Goal: Task Accomplishment & Management: Manage account settings

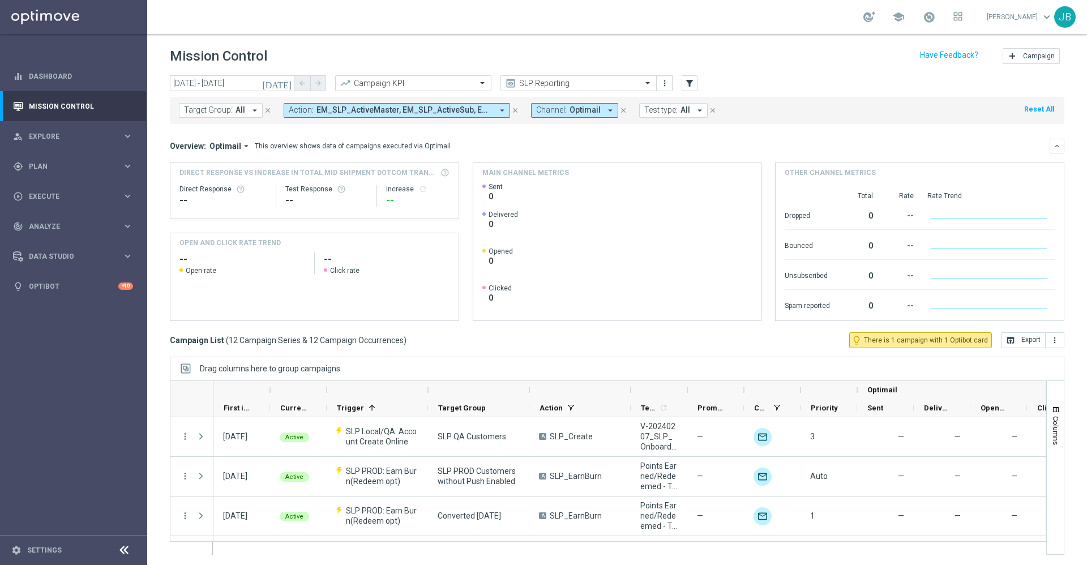
scroll to position [352, 0]
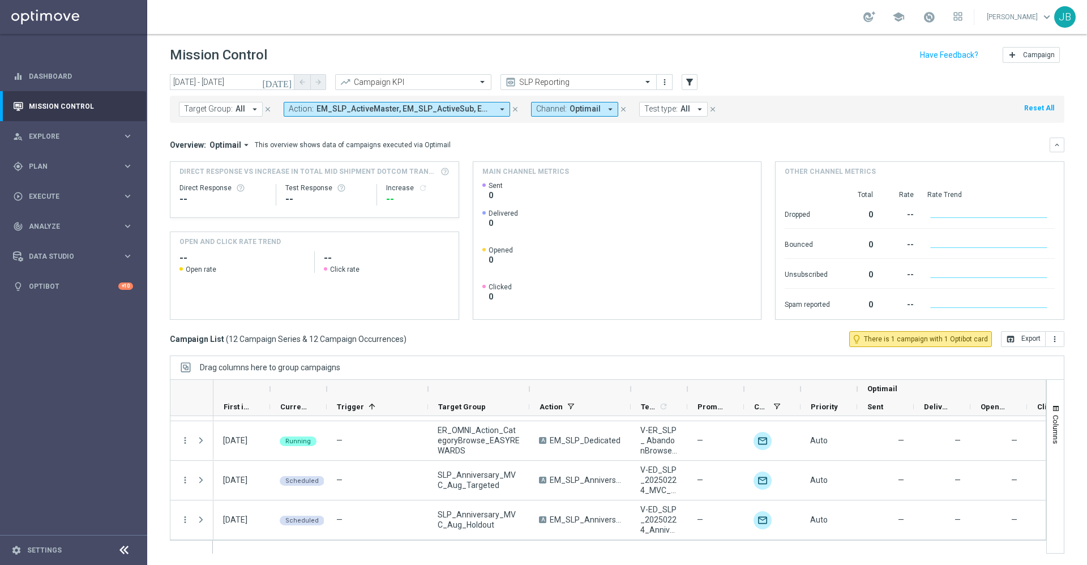
click at [605, 315] on rect at bounding box center [615, 250] width 266 height 138
click at [84, 159] on div "gps_fixed Plan keyboard_arrow_right" at bounding box center [73, 166] width 146 height 30
click at [72, 193] on link "Target Groups" at bounding box center [73, 189] width 88 height 9
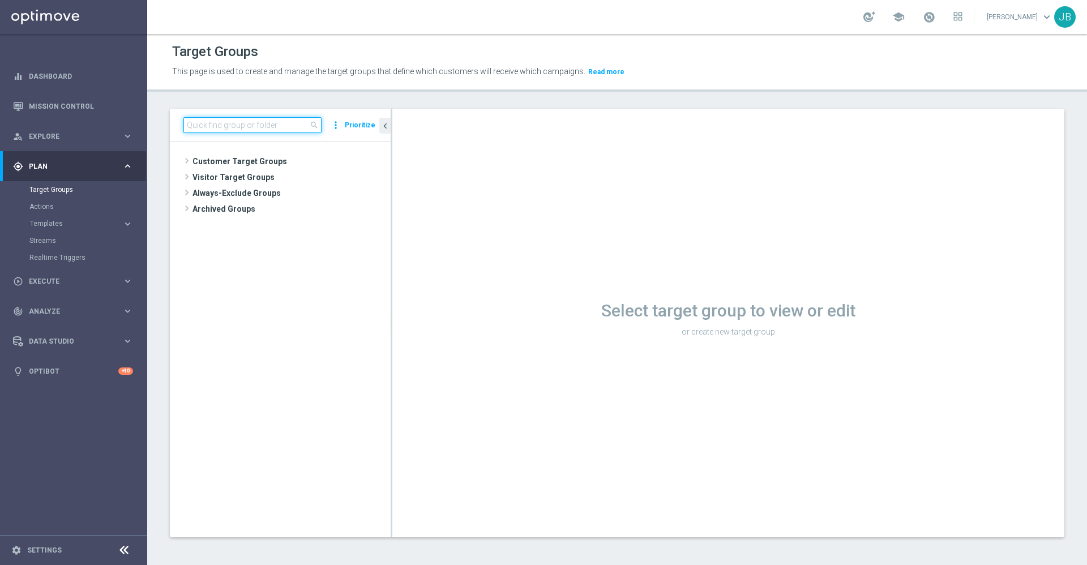
click at [220, 129] on input at bounding box center [252, 125] width 138 height 16
paste input "ER_OMNI_Growth_NonBuyer_Facilities_T1"
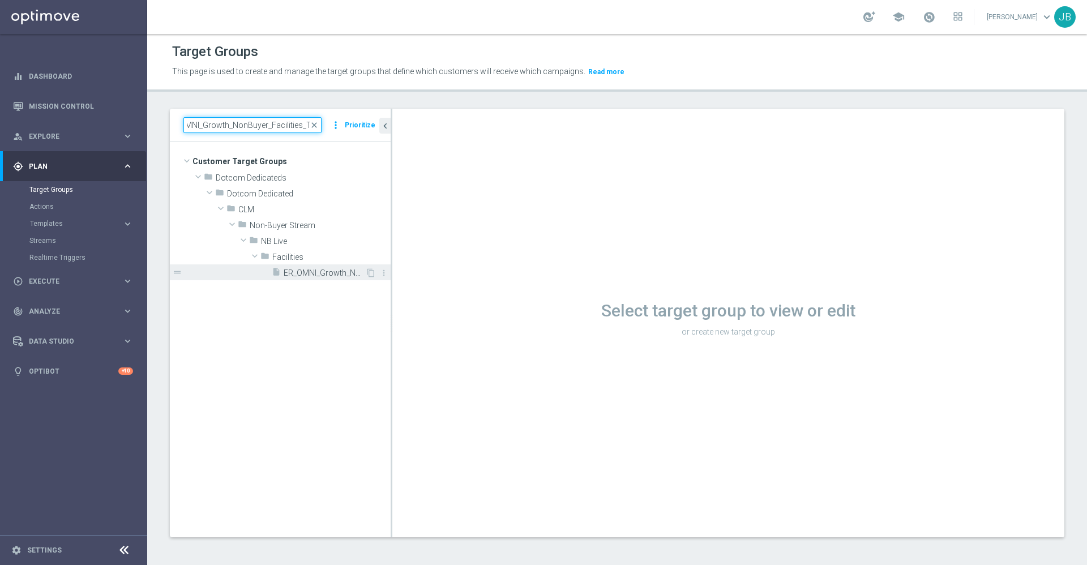
type input "ER_OMNI_Growth_NonBuyer_Facilities_T1"
click at [304, 274] on span "ER_OMNI_Growth_NonBuyer_Facilities_T1" at bounding box center [325, 273] width 82 height 10
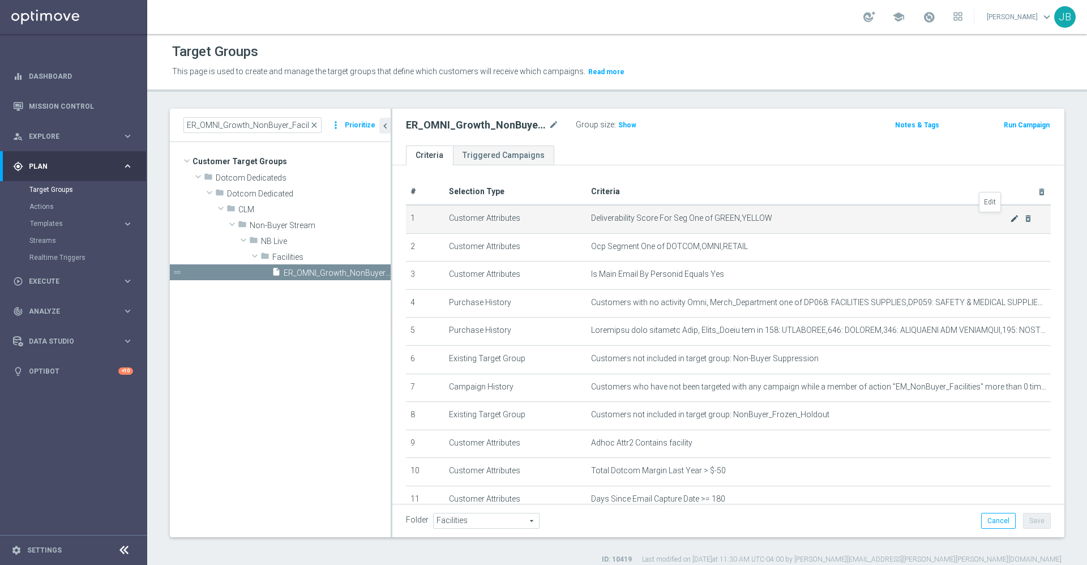
click at [1010, 218] on icon "mode_edit" at bounding box center [1014, 218] width 9 height 9
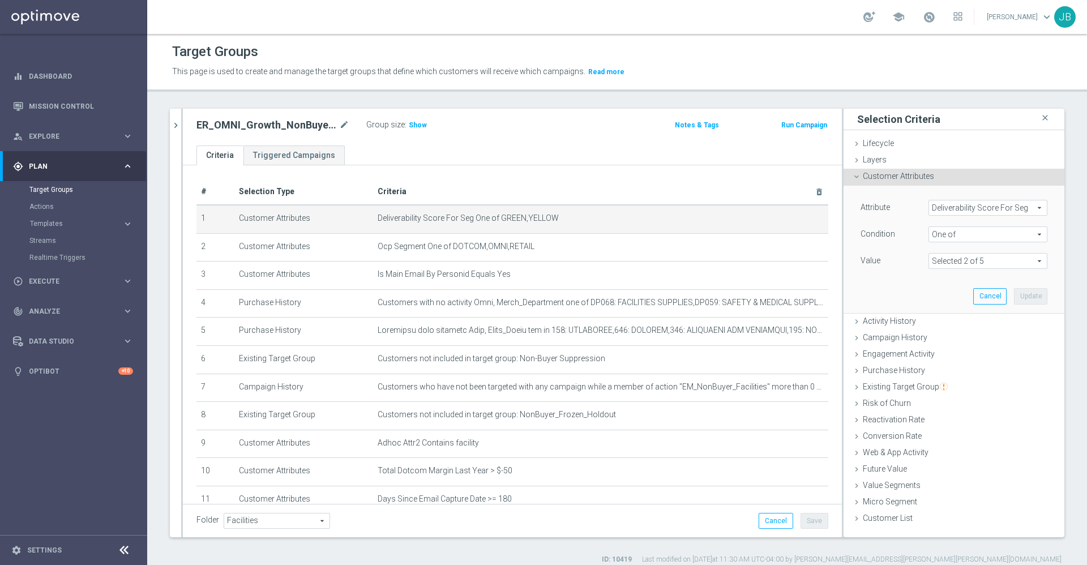
click at [981, 208] on span "Deliverability Score For Seg" at bounding box center [988, 207] width 118 height 15
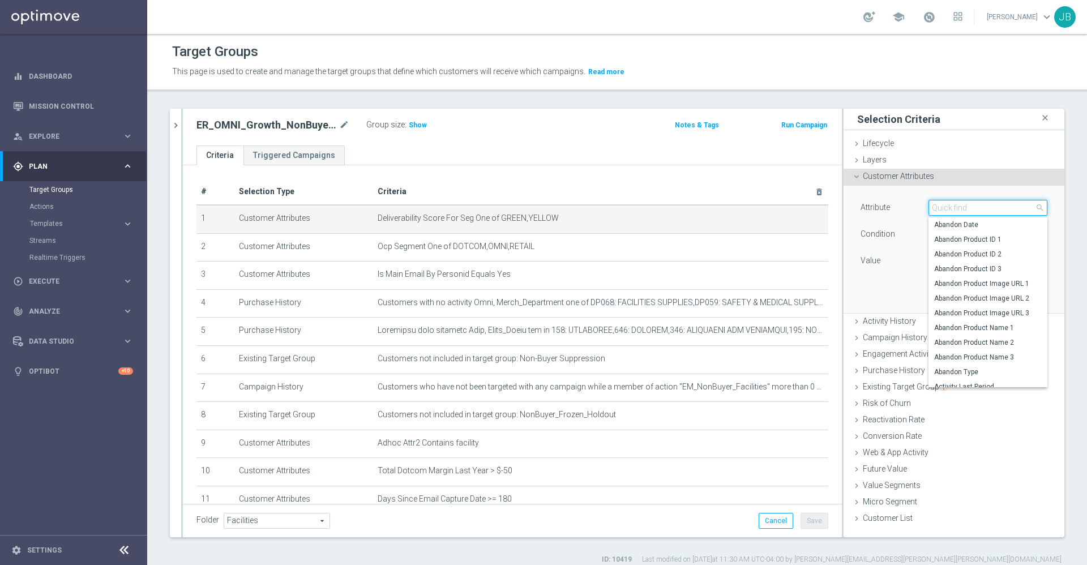
click at [929, 207] on input "search" at bounding box center [988, 208] width 119 height 16
type input "de"
click at [858, 291] on div "Attribute Deliverability Score For Seg Deliverability Score For Seg arrow_drop_…" at bounding box center [954, 249] width 204 height 127
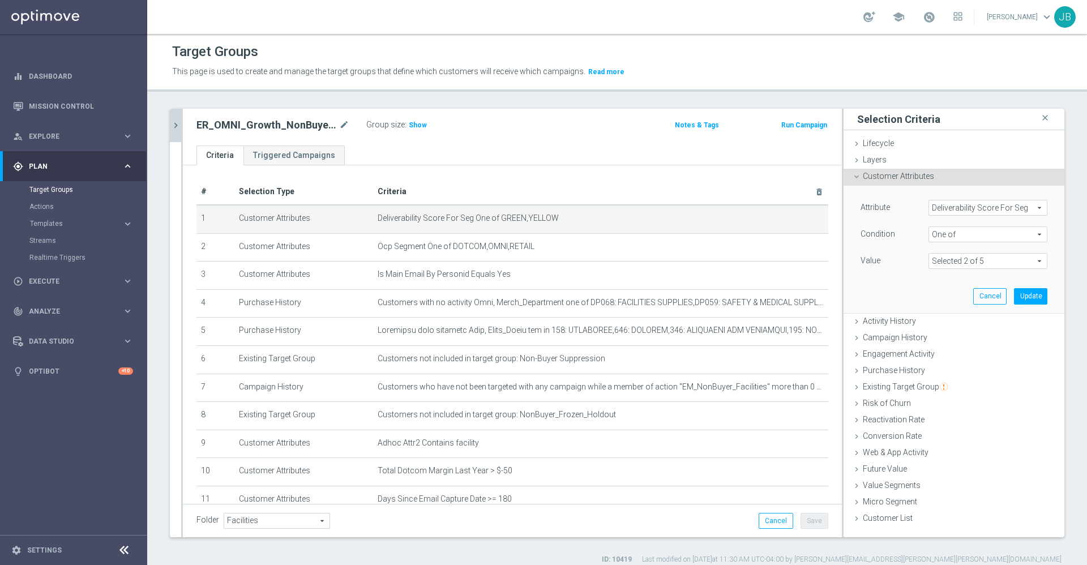
click at [176, 123] on icon "chevron_right" at bounding box center [175, 125] width 11 height 11
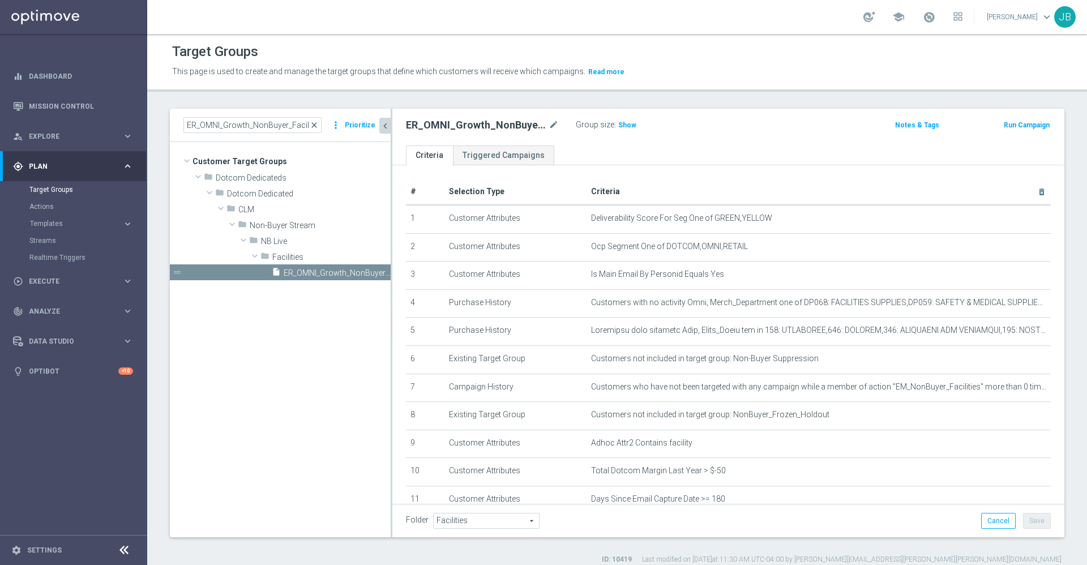
click at [319, 121] on span "close" at bounding box center [314, 125] width 9 height 9
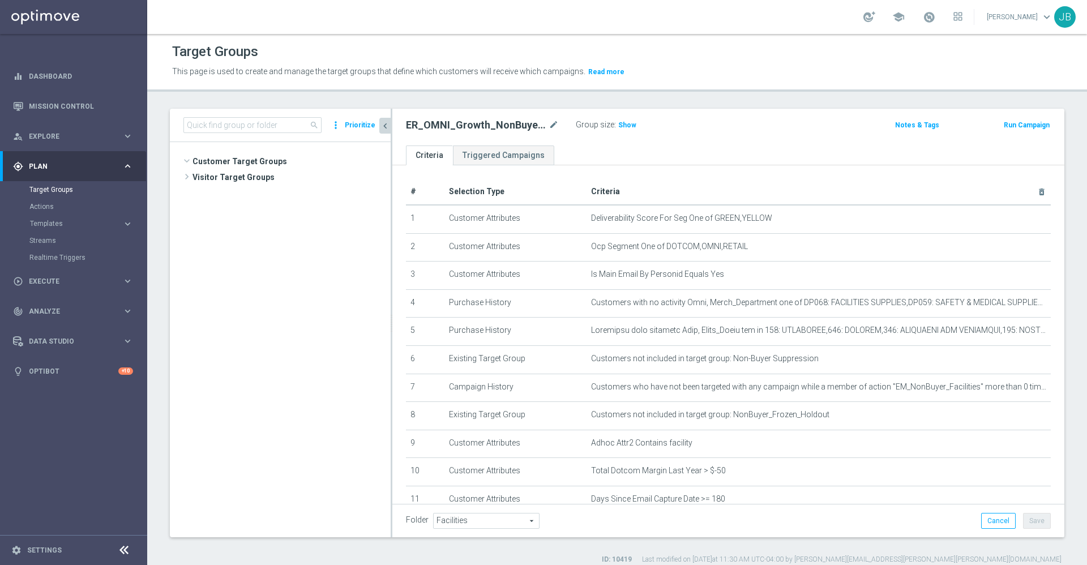
scroll to position [230, 0]
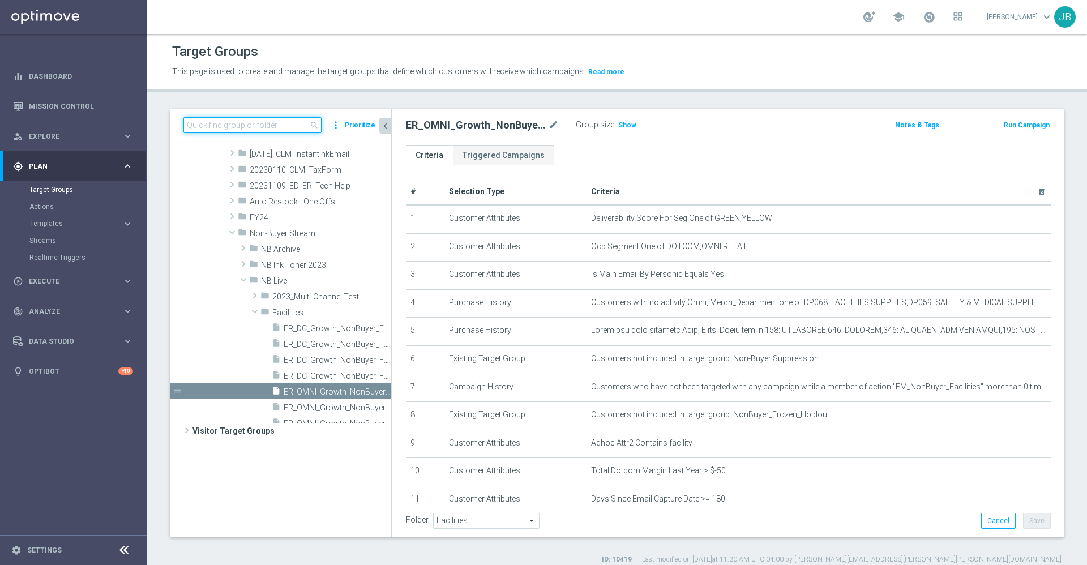
click at [272, 123] on input at bounding box center [252, 125] width 138 height 16
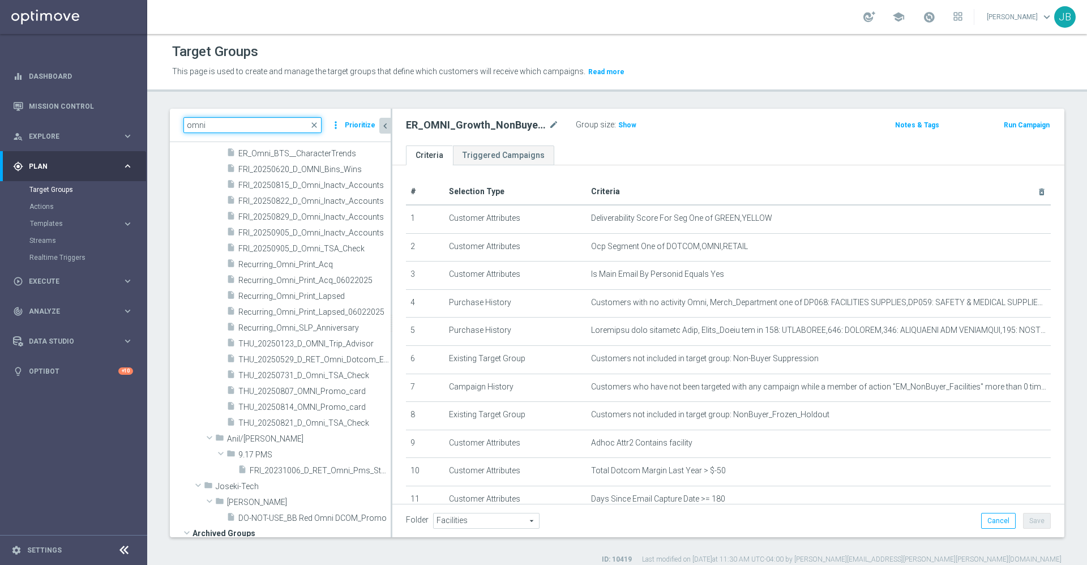
scroll to position [6329, 0]
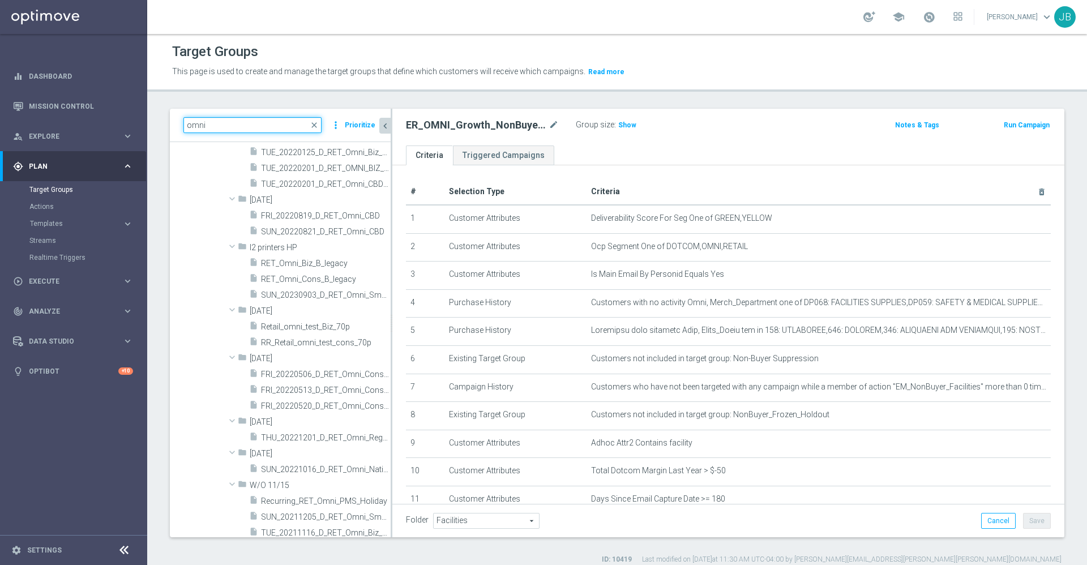
type input "omni"
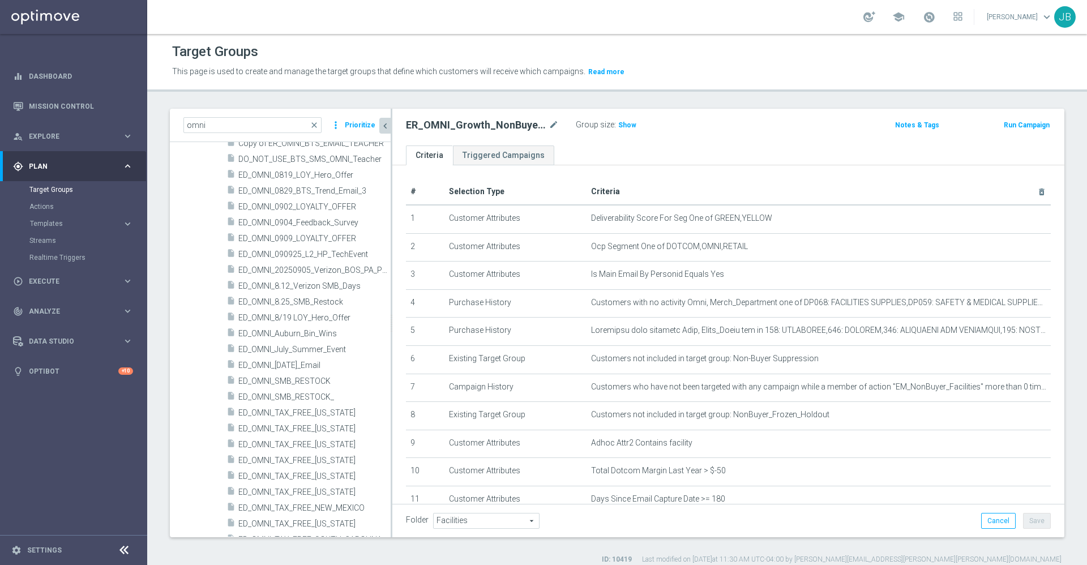
scroll to position [3152, 0]
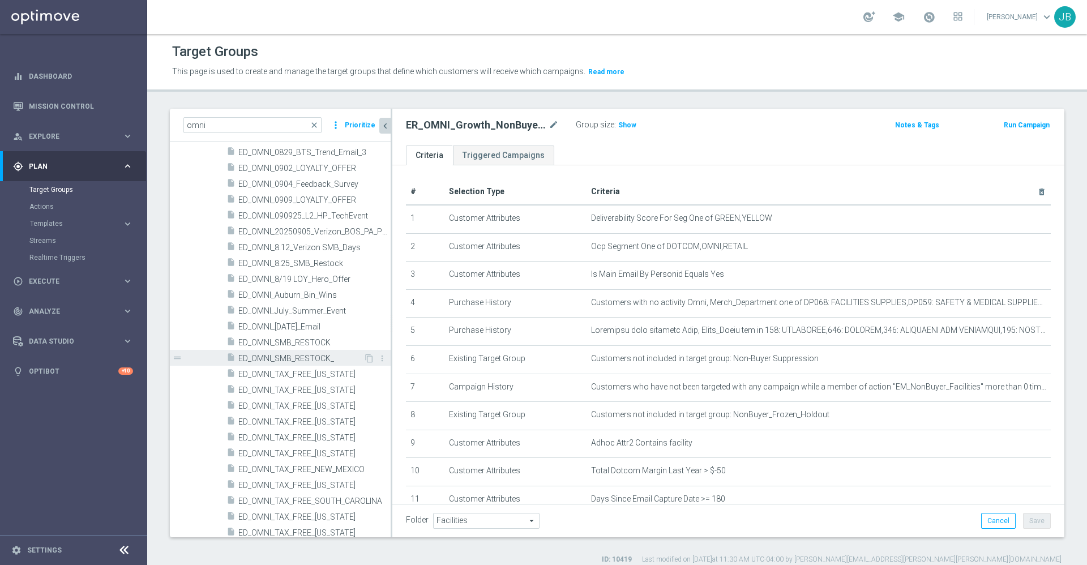
click at [290, 357] on span "ED_OMNI_SMB_RESTOCK_" at bounding box center [300, 359] width 125 height 10
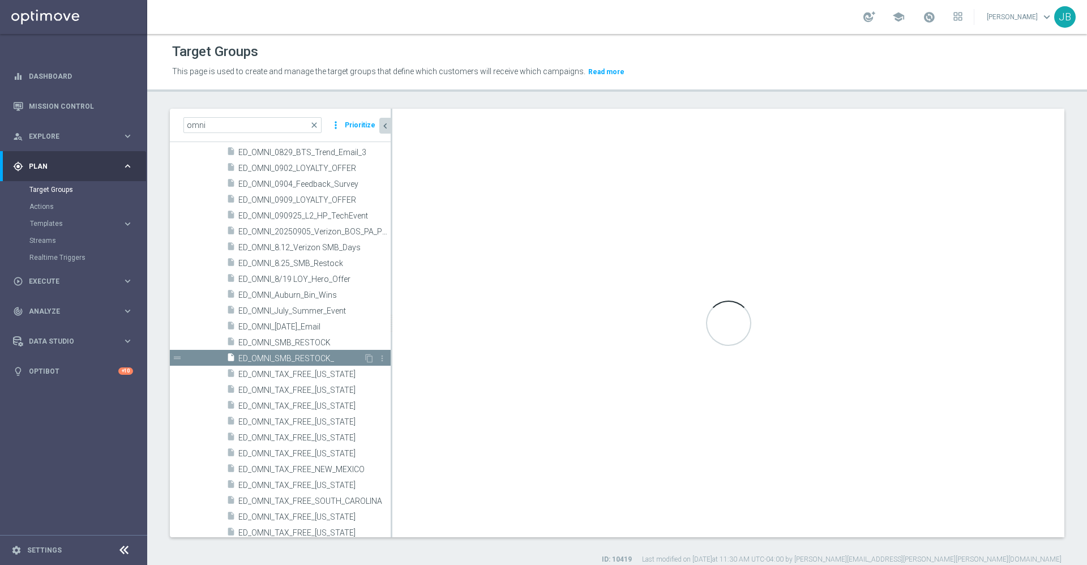
type textarea "1 and 2 and 3 and (4 or 5 or 6 or 7) and 8 and 9"
type input "[PERSON_NAME]"
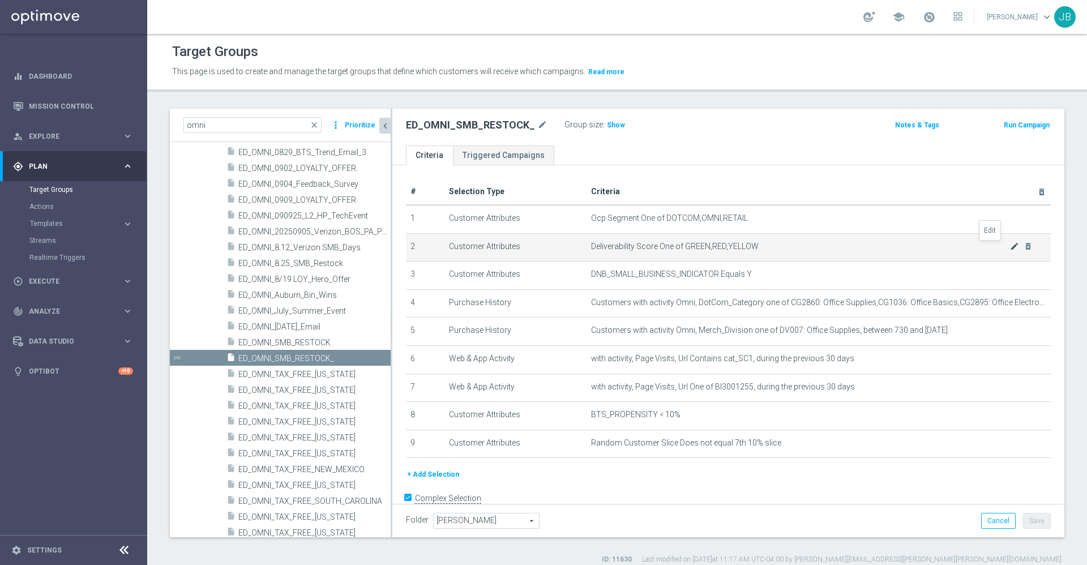
click at [1010, 247] on icon "mode_edit" at bounding box center [1014, 246] width 9 height 9
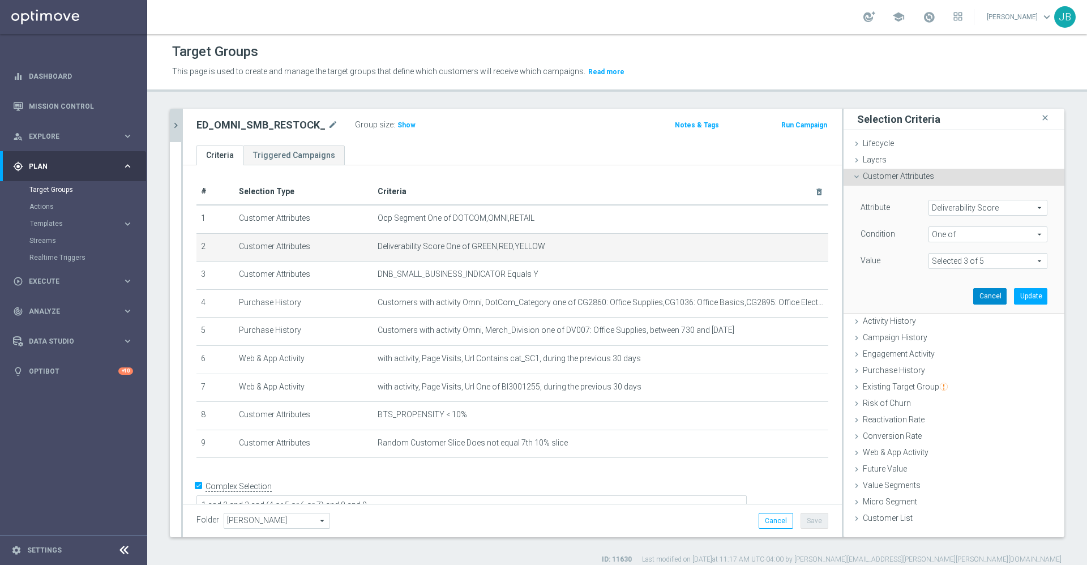
click at [981, 300] on button "Cancel" at bounding box center [989, 296] width 33 height 16
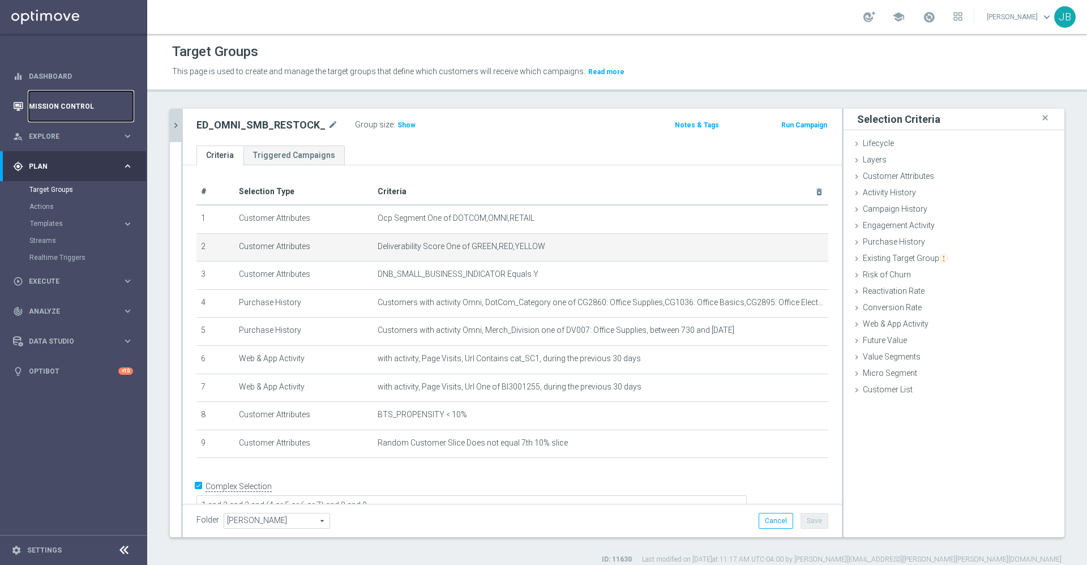
click at [89, 105] on link "Mission Control" at bounding box center [81, 106] width 104 height 30
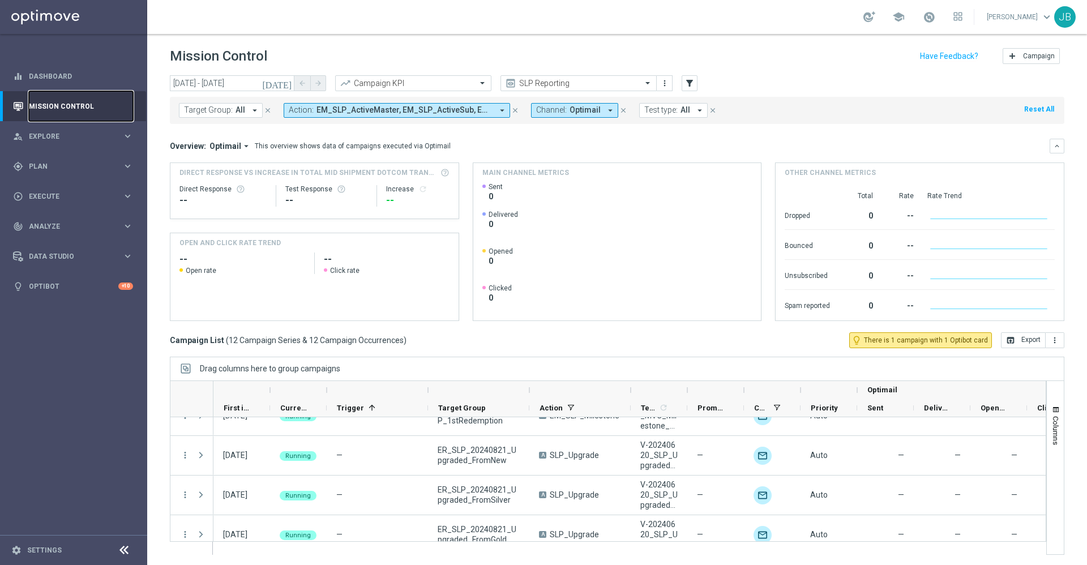
scroll to position [224, 0]
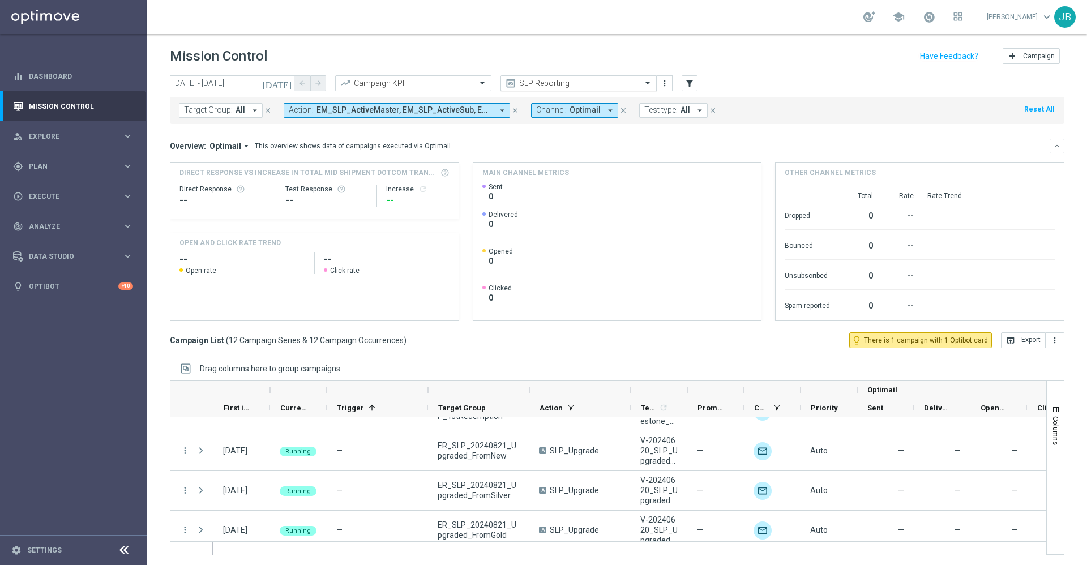
click at [578, 79] on input "text" at bounding box center [567, 84] width 121 height 10
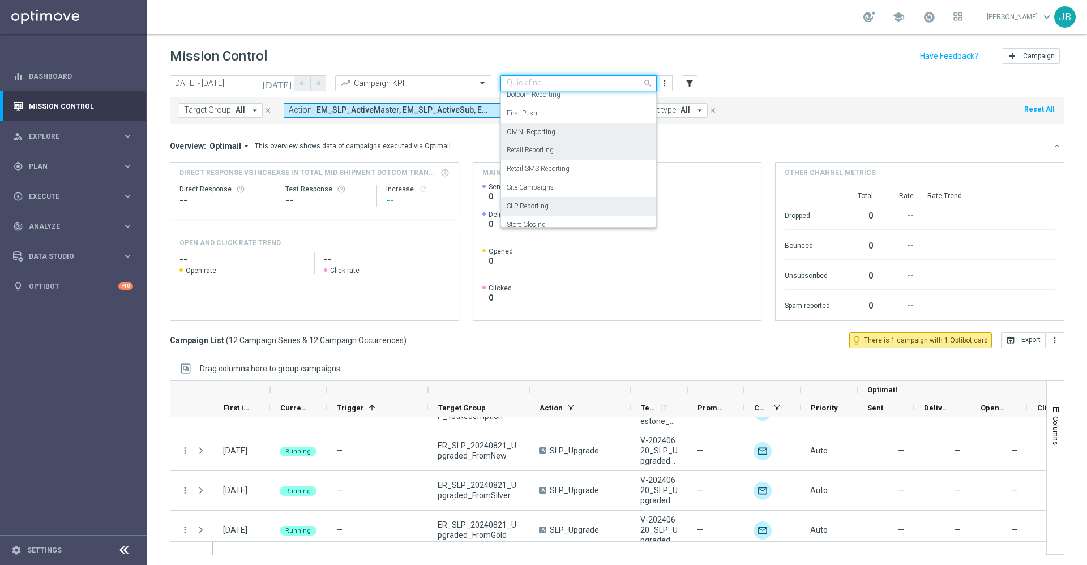
scroll to position [117, 0]
click at [557, 133] on div "OMNI Reporting" at bounding box center [579, 132] width 144 height 19
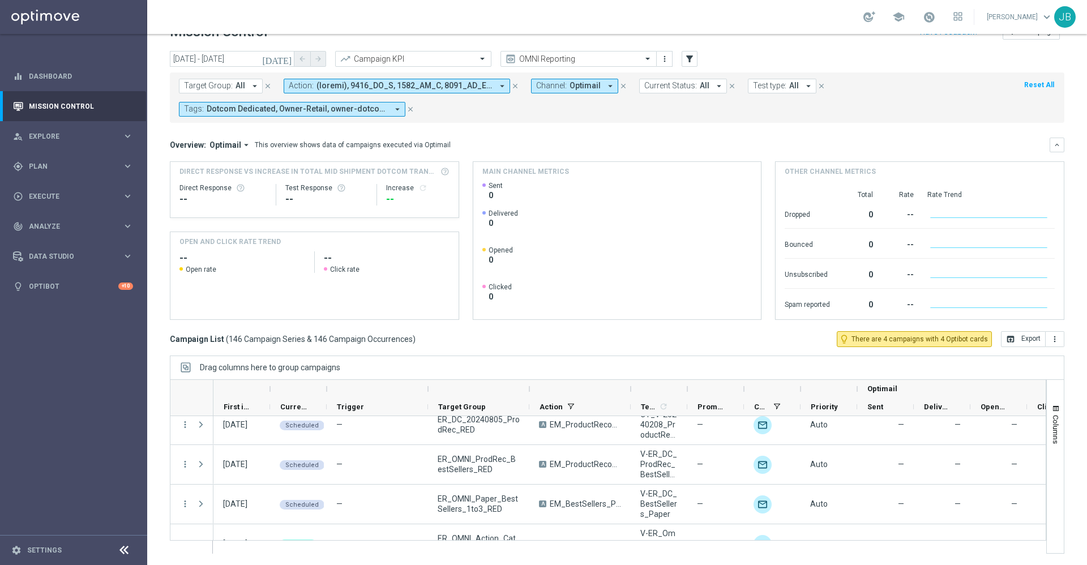
scroll to position [5662, 0]
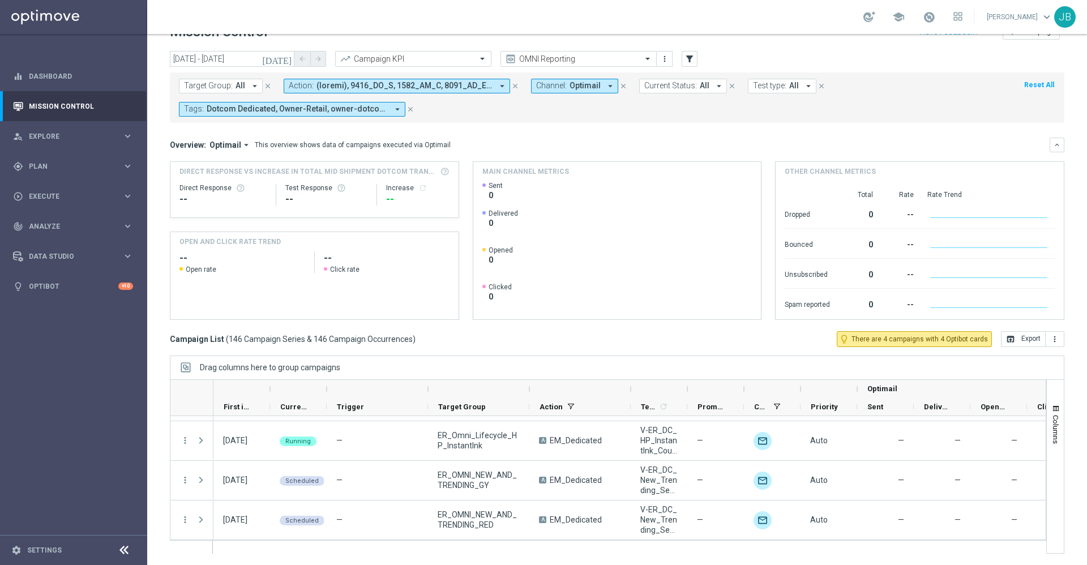
click at [286, 57] on icon "[DATE]" at bounding box center [277, 59] width 31 height 10
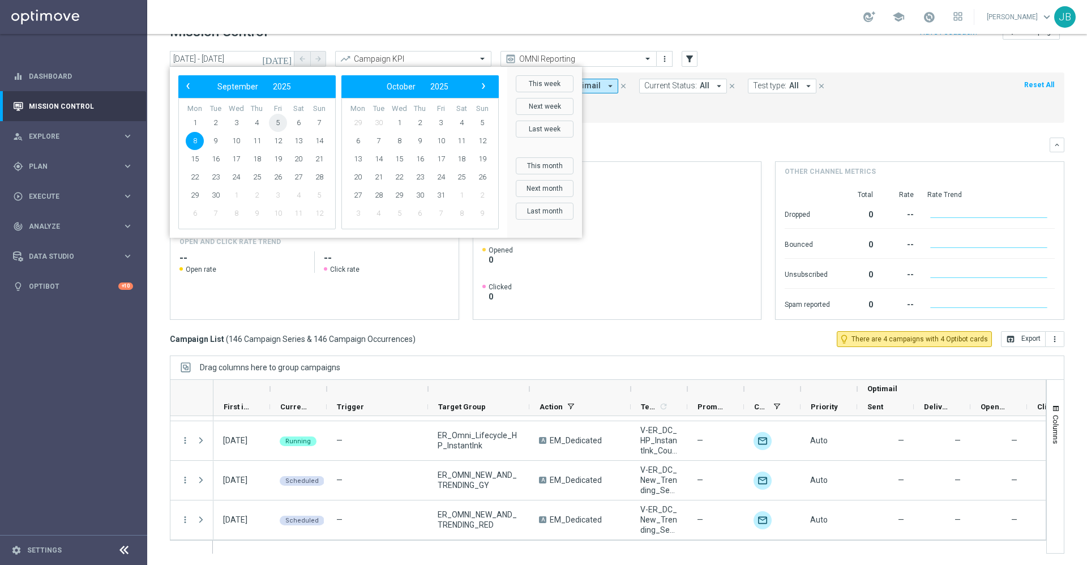
click at [279, 125] on span "5" at bounding box center [278, 123] width 18 height 18
click at [278, 118] on span "5" at bounding box center [278, 123] width 18 height 18
type input "[DATE] - [DATE]"
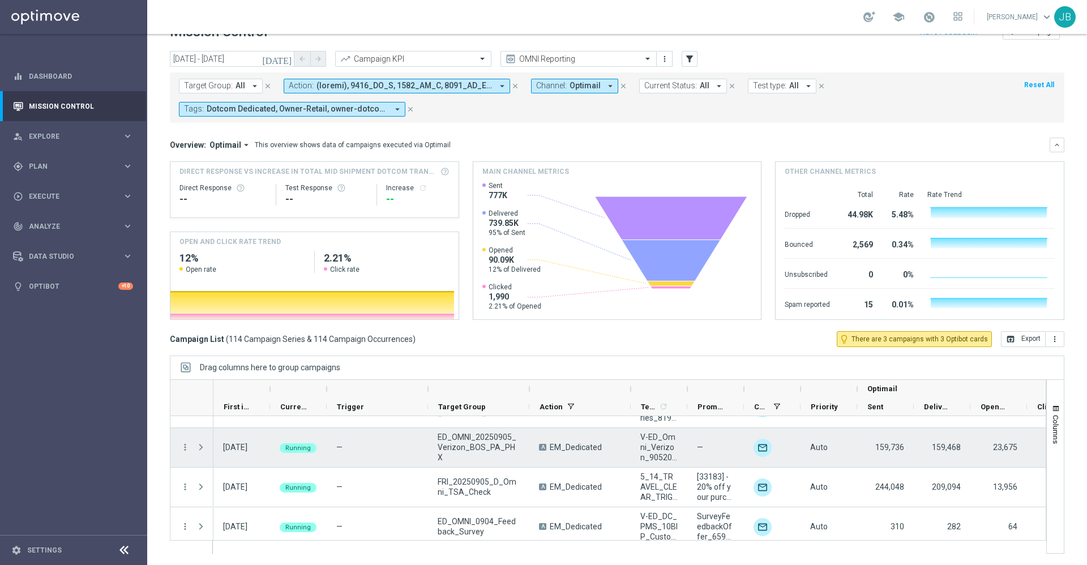
scroll to position [4394, 0]
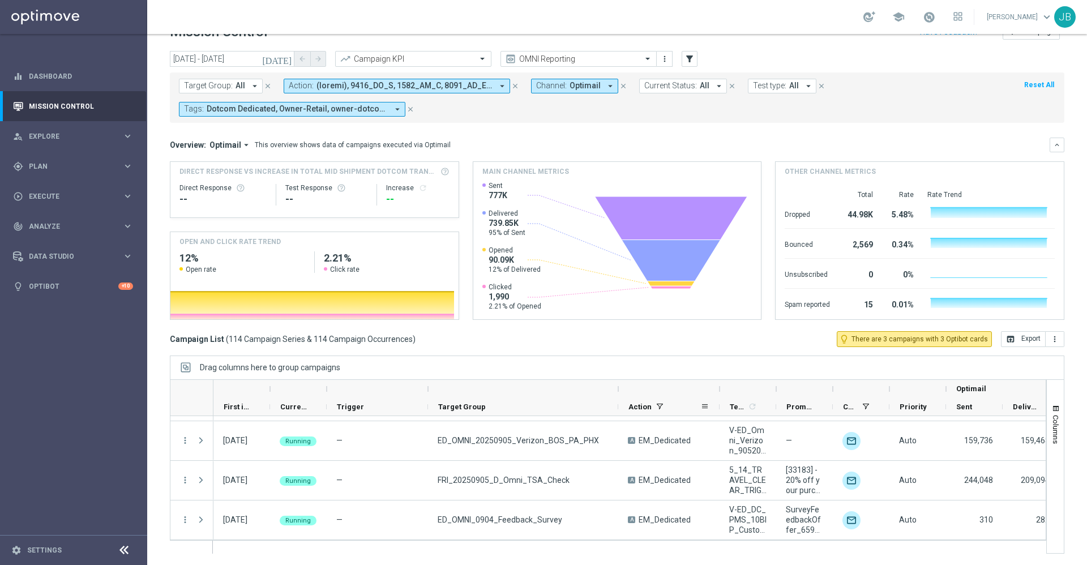
drag, startPoint x: 529, startPoint y: 388, endPoint x: 618, endPoint y: 408, distance: 91.0
click at [618, 408] on div "Optimail First in Range" at bounding box center [722, 398] width 1019 height 36
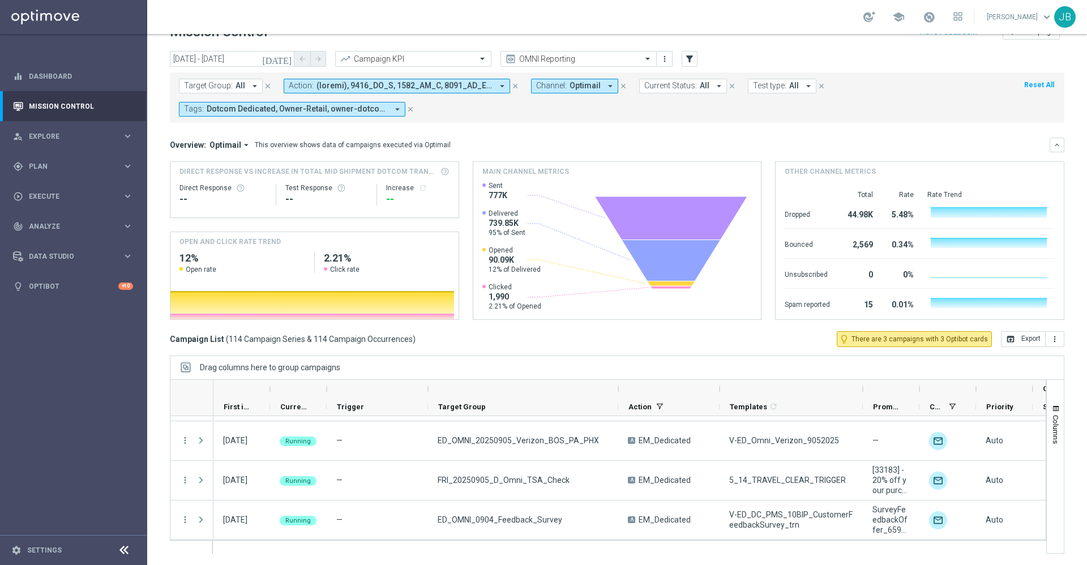
drag, startPoint x: 776, startPoint y: 388, endPoint x: 863, endPoint y: 390, distance: 86.7
click at [863, 390] on div at bounding box center [863, 389] width 5 height 18
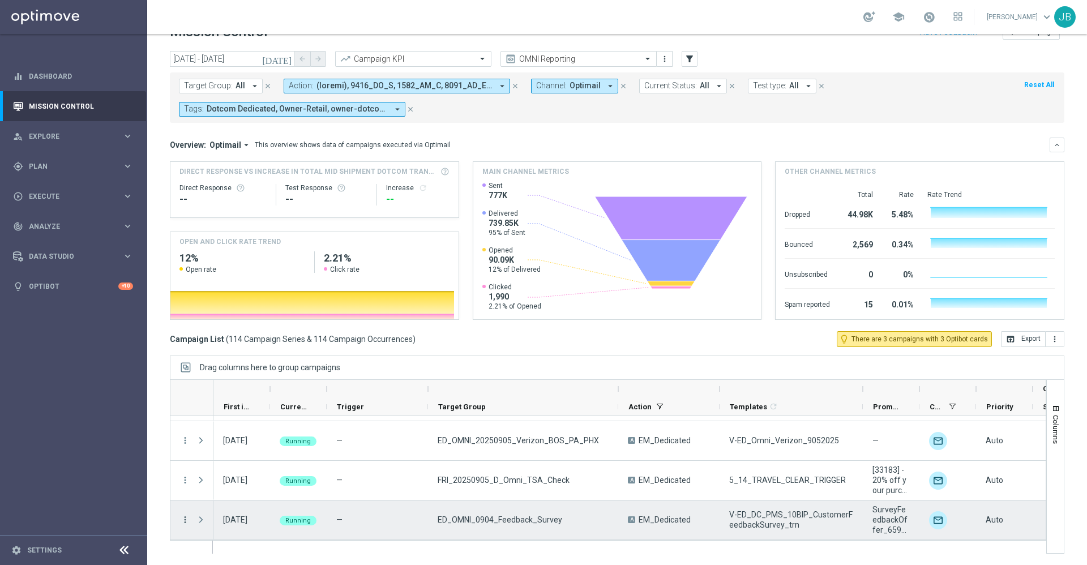
click at [185, 519] on icon "more_vert" at bounding box center [185, 520] width 10 height 10
click at [584, 505] on div "ED_OMNI_0904_Feedback_Survey" at bounding box center [523, 520] width 190 height 39
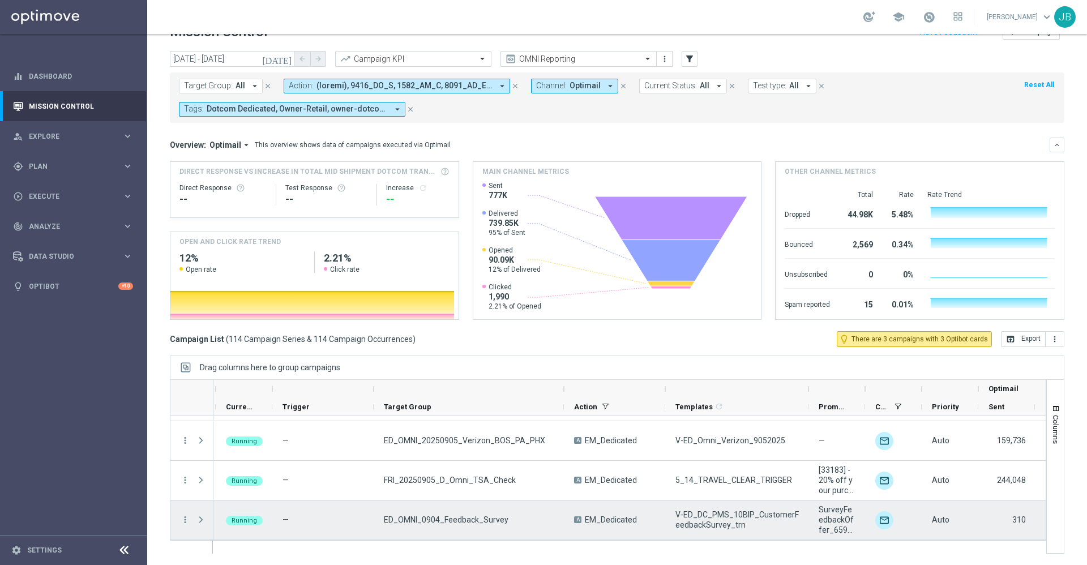
scroll to position [0, 54]
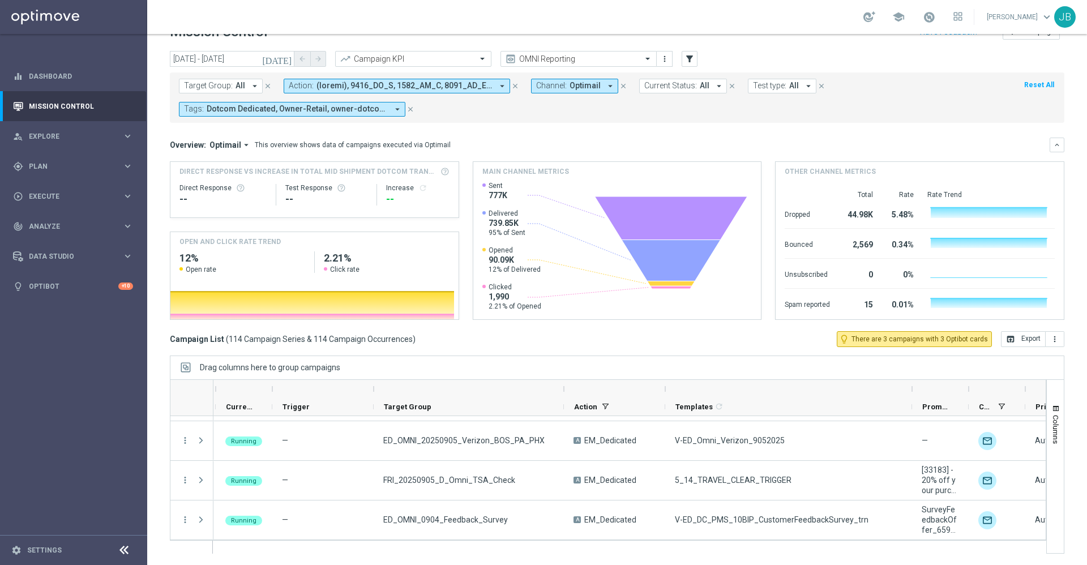
drag, startPoint x: 807, startPoint y: 390, endPoint x: 910, endPoint y: 390, distance: 103.6
click at [910, 390] on div at bounding box center [912, 389] width 5 height 18
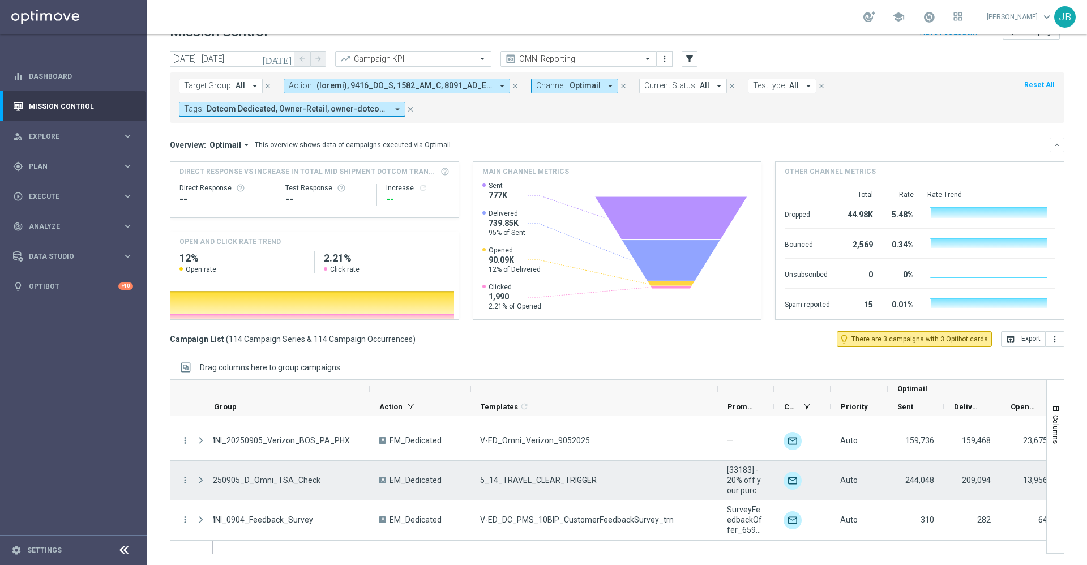
scroll to position [0, 250]
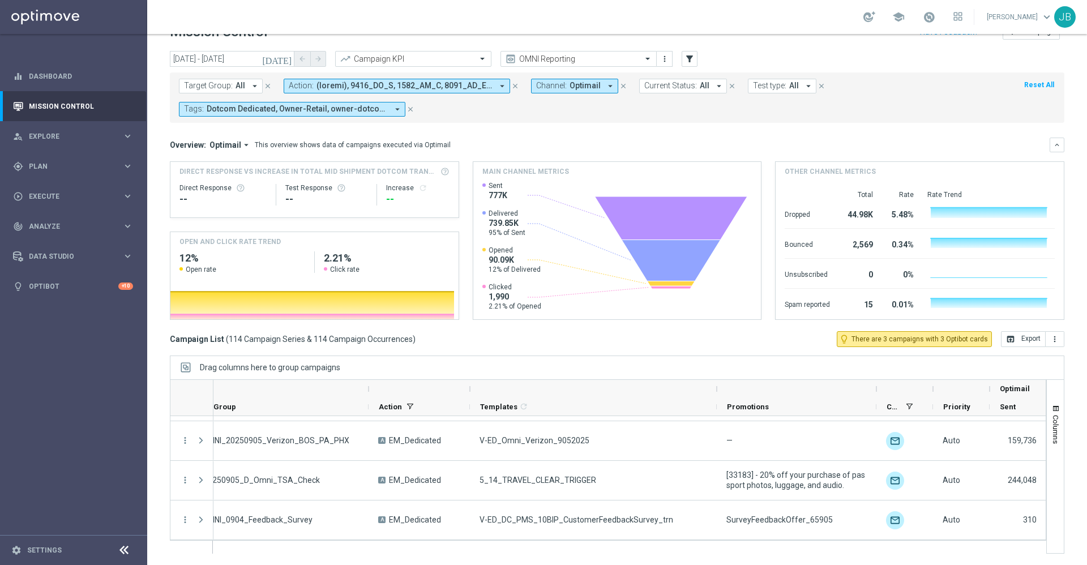
drag, startPoint x: 774, startPoint y: 390, endPoint x: 897, endPoint y: 396, distance: 123.1
click at [879, 396] on div at bounding box center [876, 389] width 5 height 18
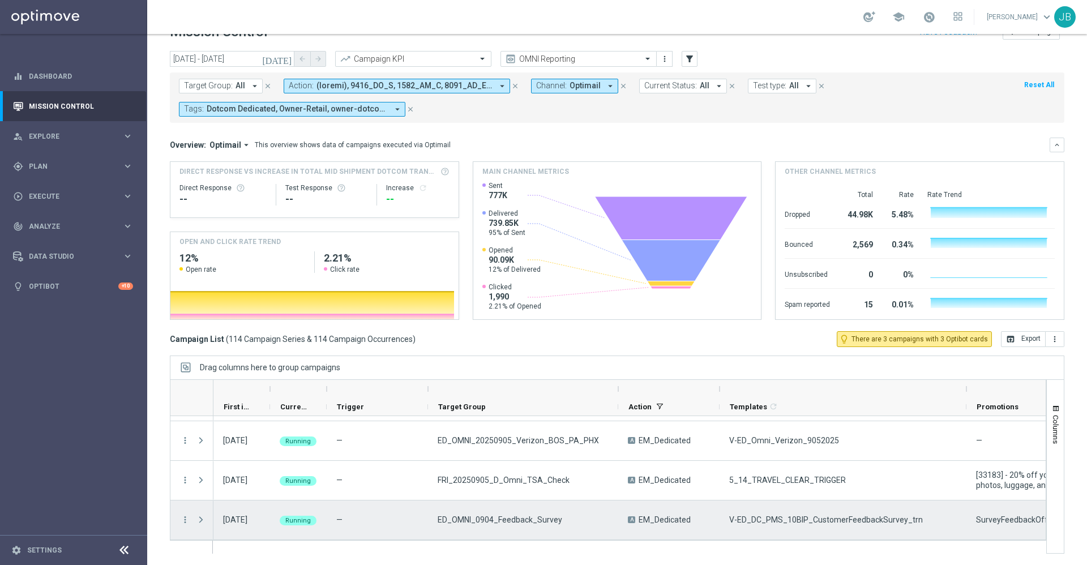
scroll to position [0, 0]
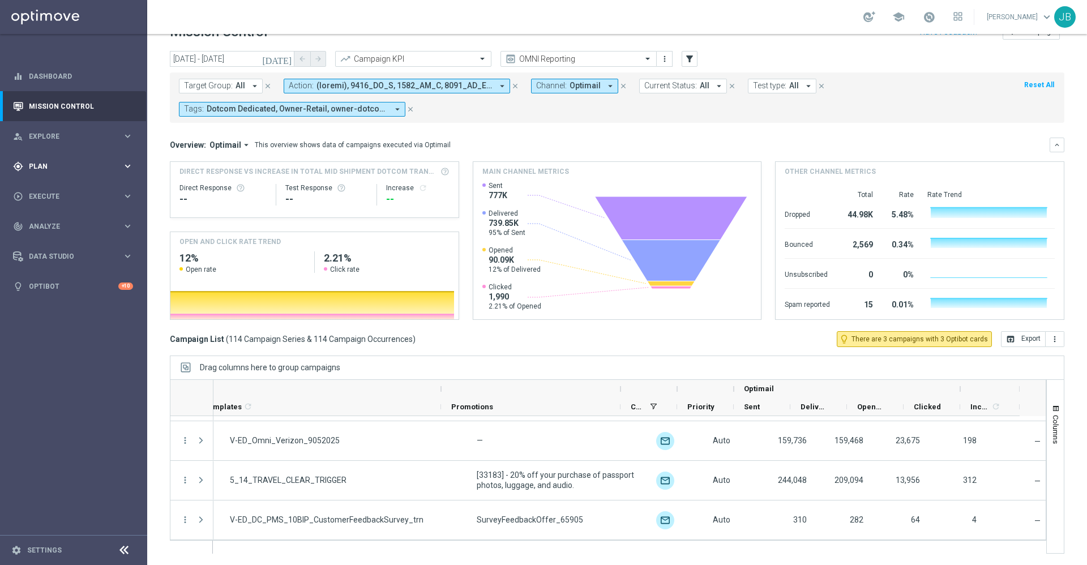
click at [75, 161] on div "gps_fixed Plan" at bounding box center [67, 166] width 109 height 10
click at [67, 192] on link "Target Groups" at bounding box center [73, 189] width 88 height 9
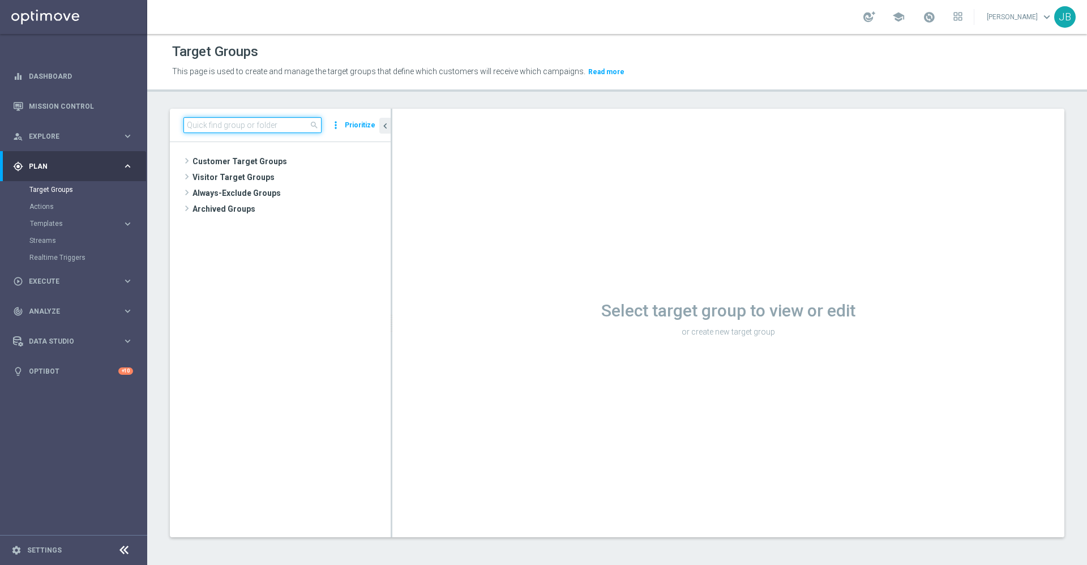
click at [288, 120] on input at bounding box center [252, 125] width 138 height 16
paste input "ER_OMNI_Lifecycle_Reactivation_15off60_V1"
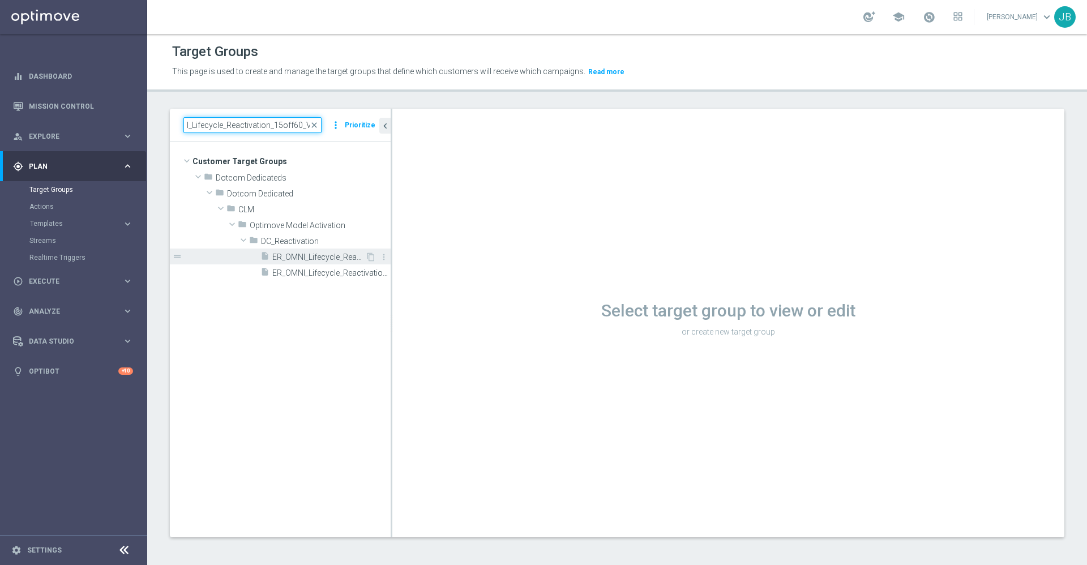
type input "ER_OMNI_Lifecycle_Reactivation_15off60_V1"
click at [311, 254] on span "ER_OMNI_Lifecycle_Reactivation_15off60_V1" at bounding box center [318, 258] width 93 height 10
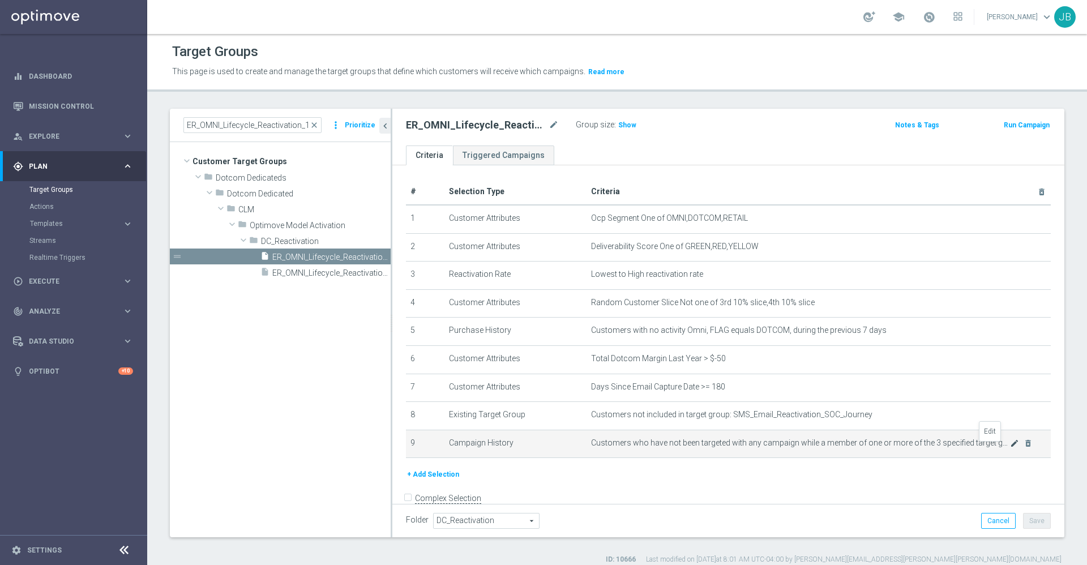
click at [1010, 448] on icon "mode_edit" at bounding box center [1014, 443] width 9 height 9
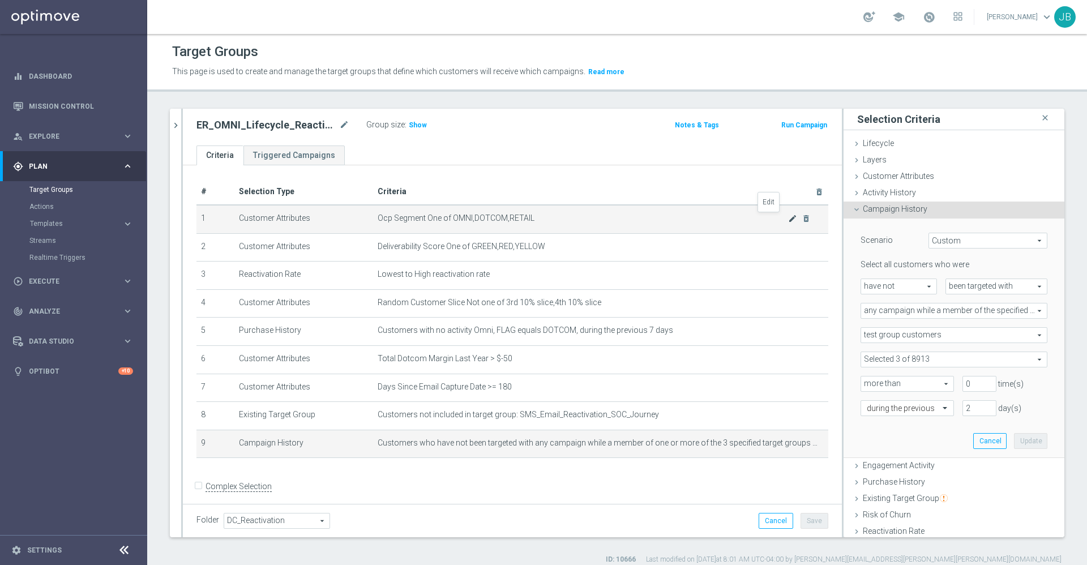
click at [788, 218] on icon "mode_edit" at bounding box center [792, 218] width 9 height 9
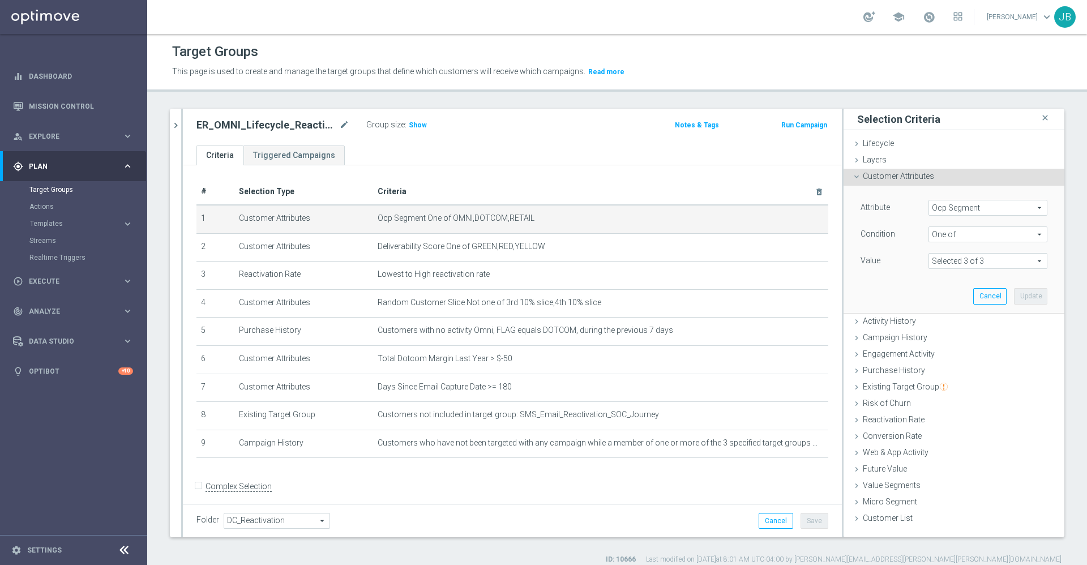
click at [944, 260] on span at bounding box center [988, 261] width 118 height 15
click at [944, 260] on input "search" at bounding box center [988, 261] width 119 height 16
click at [947, 203] on span "Ocp Segment" at bounding box center [988, 207] width 118 height 15
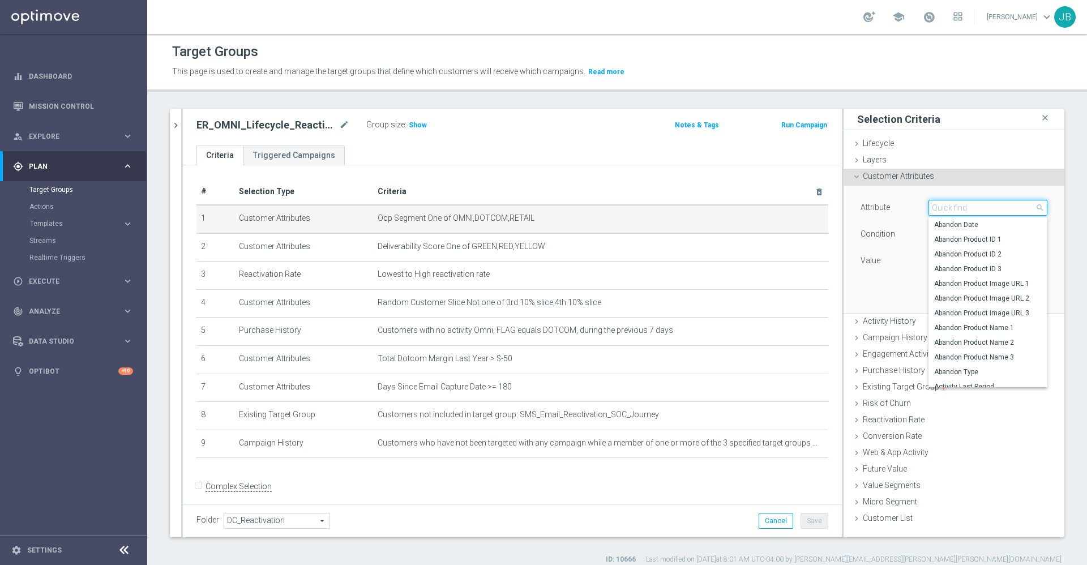
click at [947, 208] on input "search" at bounding box center [988, 208] width 119 height 16
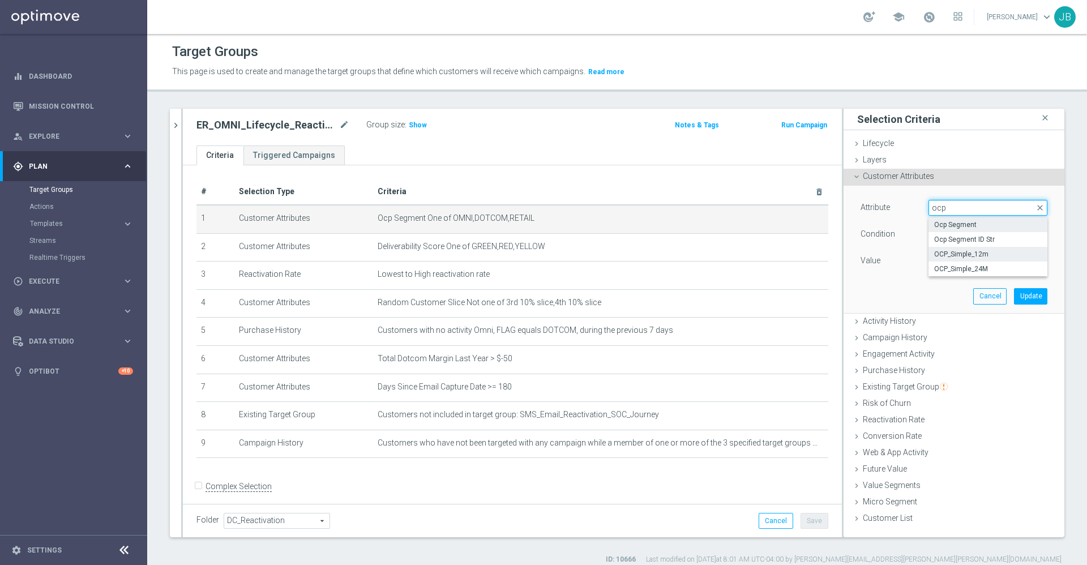
type input "ocp"
click at [966, 251] on span "OCP_Simple_12m" at bounding box center [988, 254] width 108 height 9
type input "OCP_Simple_12m"
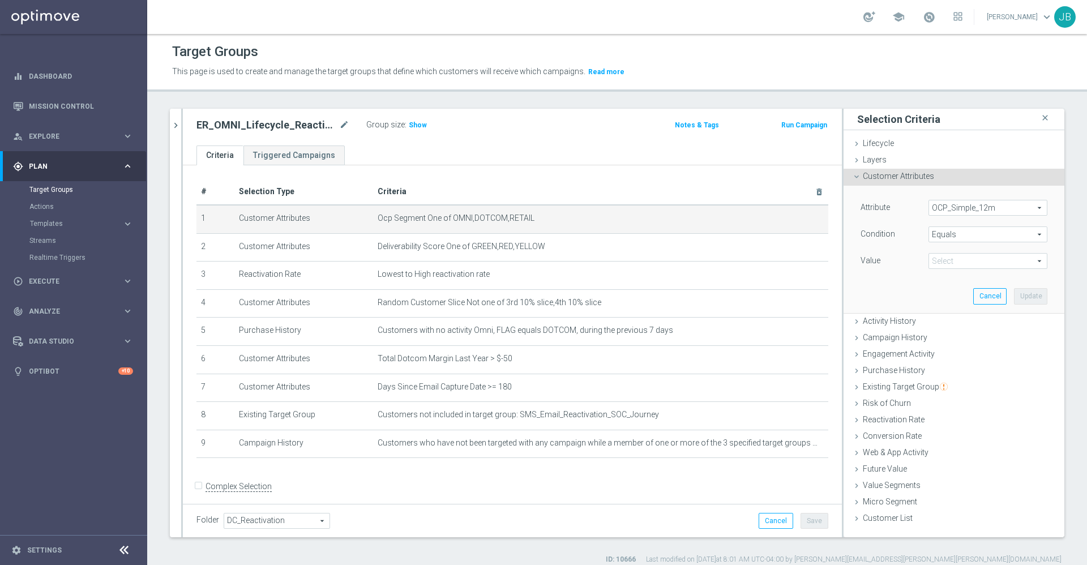
click at [946, 231] on span "Equals" at bounding box center [988, 234] width 118 height 15
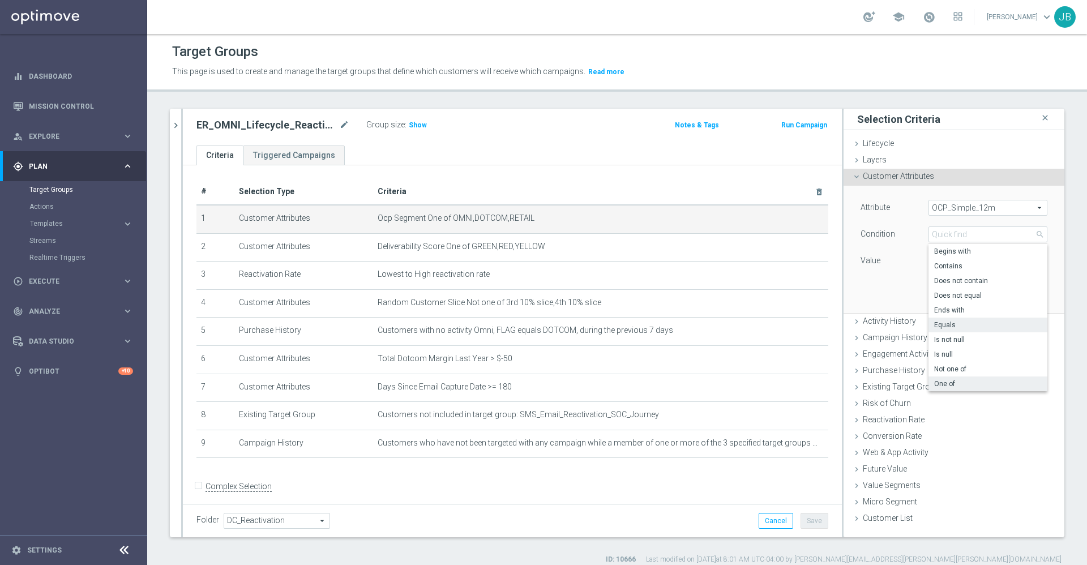
click at [946, 379] on span "One of" at bounding box center [988, 383] width 108 height 9
type input "One of"
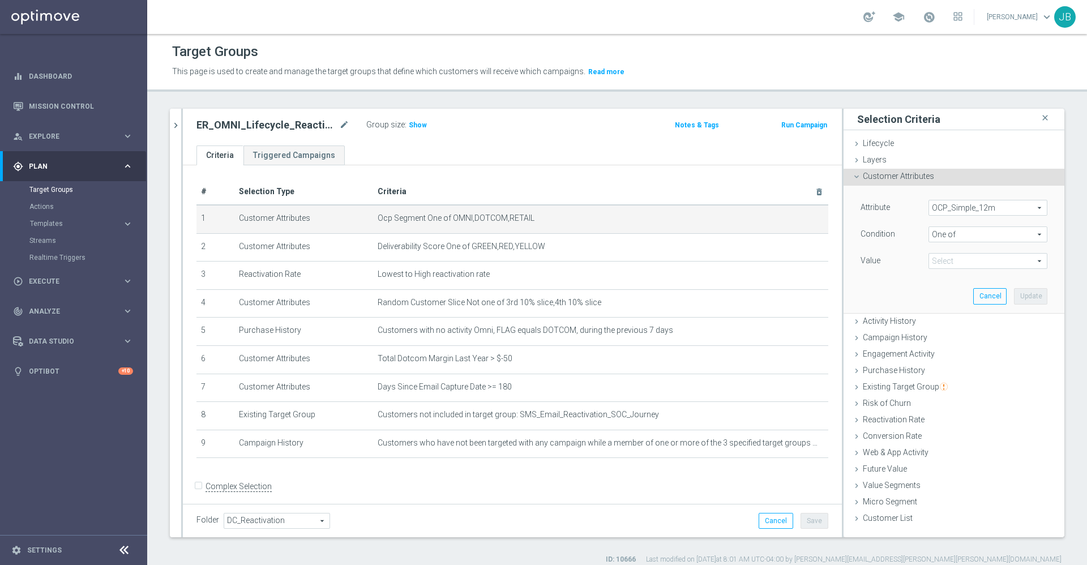
click at [959, 253] on div "Select arrow_drop_down search (All)" at bounding box center [988, 261] width 119 height 16
click at [944, 292] on label "DOTCOM" at bounding box center [995, 292] width 103 height 15
click at [937, 292] on input "DOTCOM" at bounding box center [940, 292] width 7 height 7
checkbox input "true"
type input "DOTCOM"
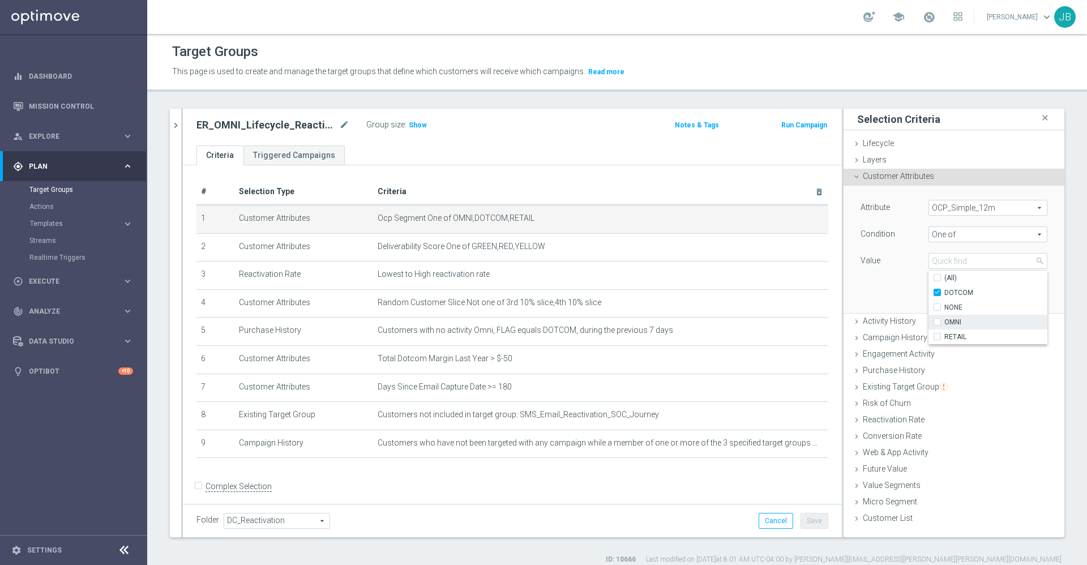
click at [937, 322] on input "OMNI" at bounding box center [940, 322] width 7 height 7
checkbox input "true"
type input "Selected 2 of 4"
click at [937, 335] on input "RETAIL" at bounding box center [940, 336] width 7 height 7
checkbox input "true"
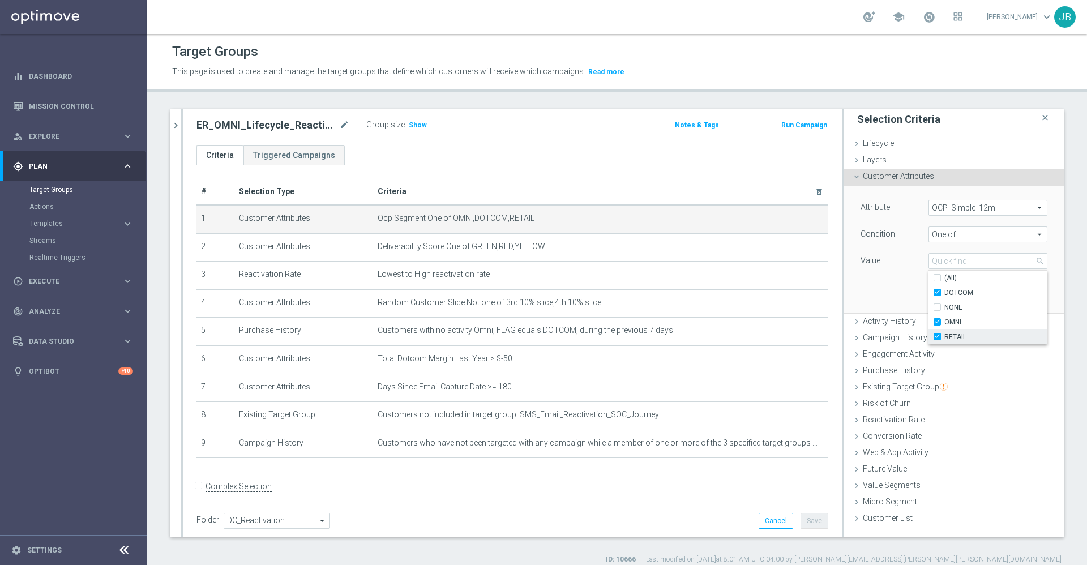
type input "Selected 3 of 4"
click at [891, 294] on div "Attribute OCP_Simple_12m OCP_Simple_12m arrow_drop_down search Condition One of…" at bounding box center [954, 249] width 204 height 127
click at [1014, 297] on button "Update" at bounding box center [1030, 296] width 33 height 16
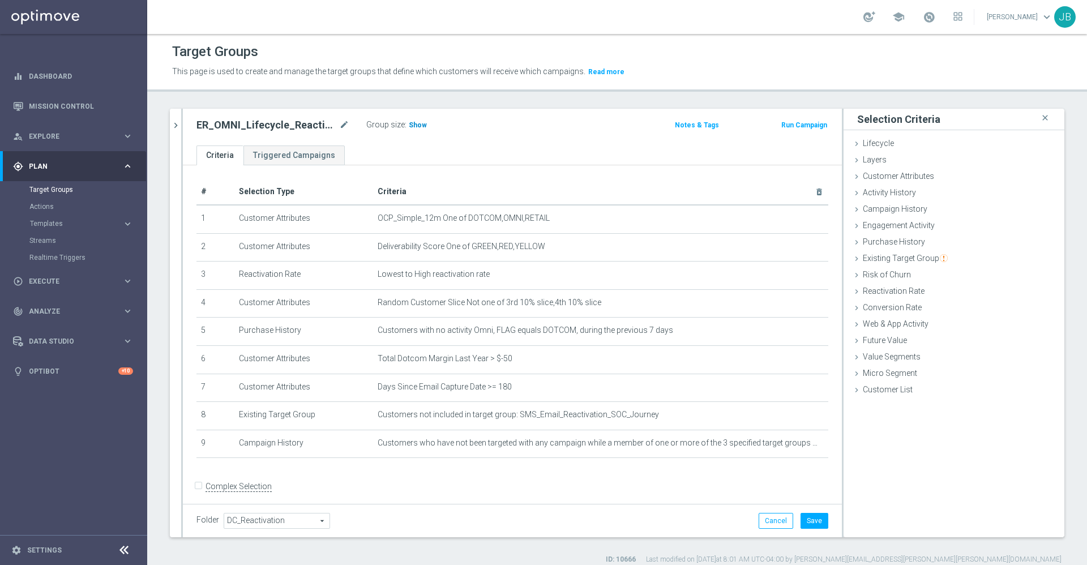
click at [413, 127] on span "Show" at bounding box center [418, 125] width 18 height 8
click at [788, 222] on icon "mode_edit" at bounding box center [792, 218] width 9 height 9
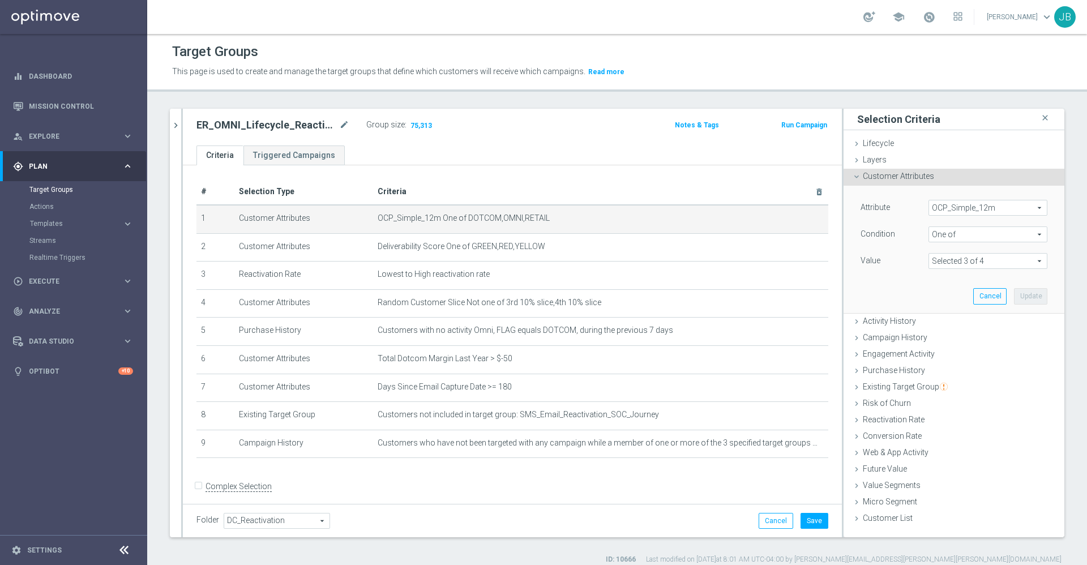
click at [953, 260] on span at bounding box center [988, 261] width 118 height 15
click at [953, 209] on span "OCP_Simple_12m" at bounding box center [988, 207] width 118 height 15
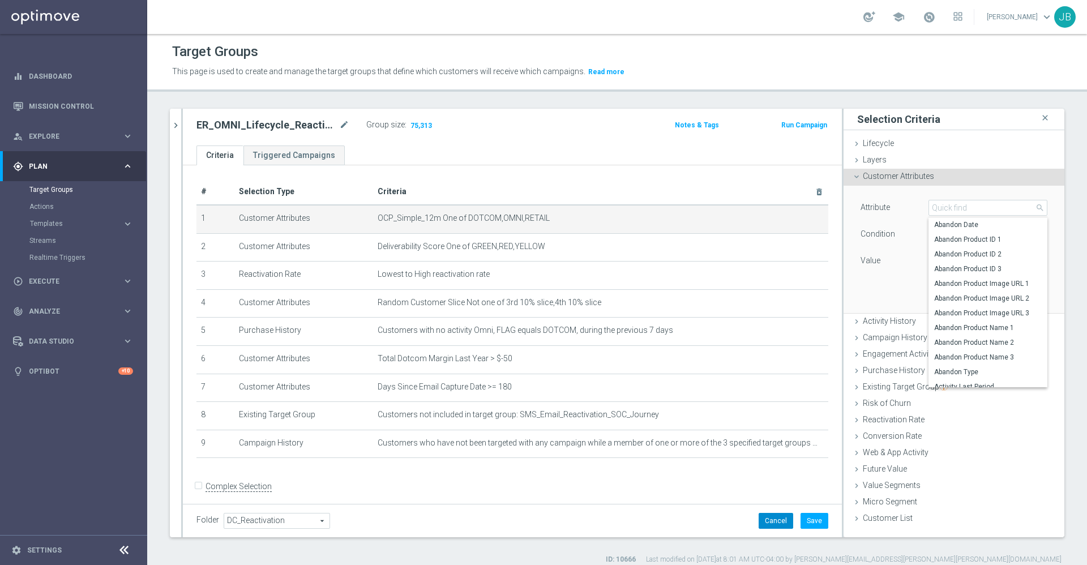
click at [767, 517] on button "Cancel" at bounding box center [776, 521] width 35 height 16
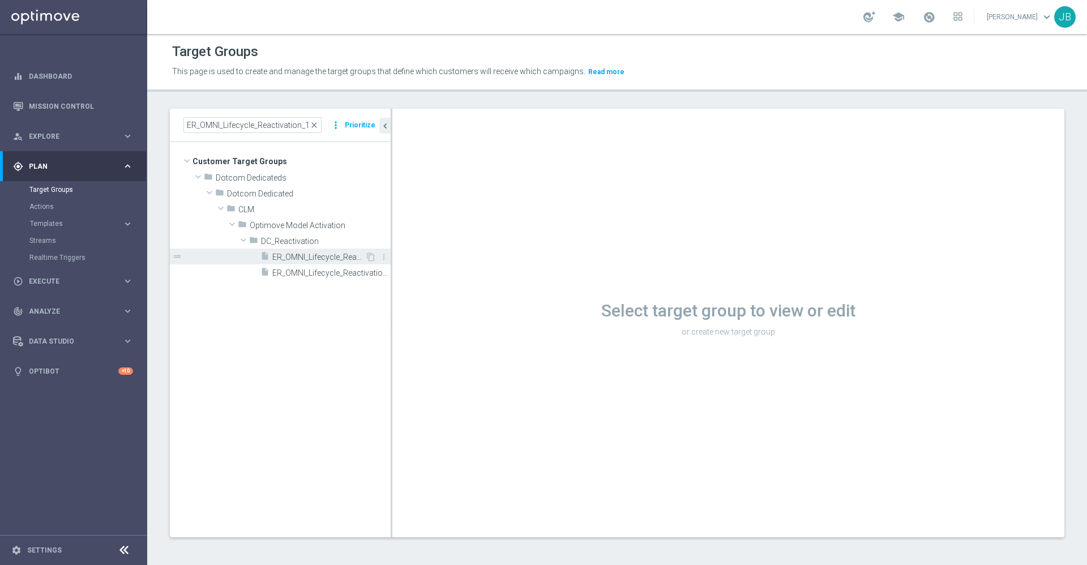
click at [321, 254] on span "ER_OMNI_Lifecycle_Reactivation_15off60_V1" at bounding box center [318, 258] width 93 height 10
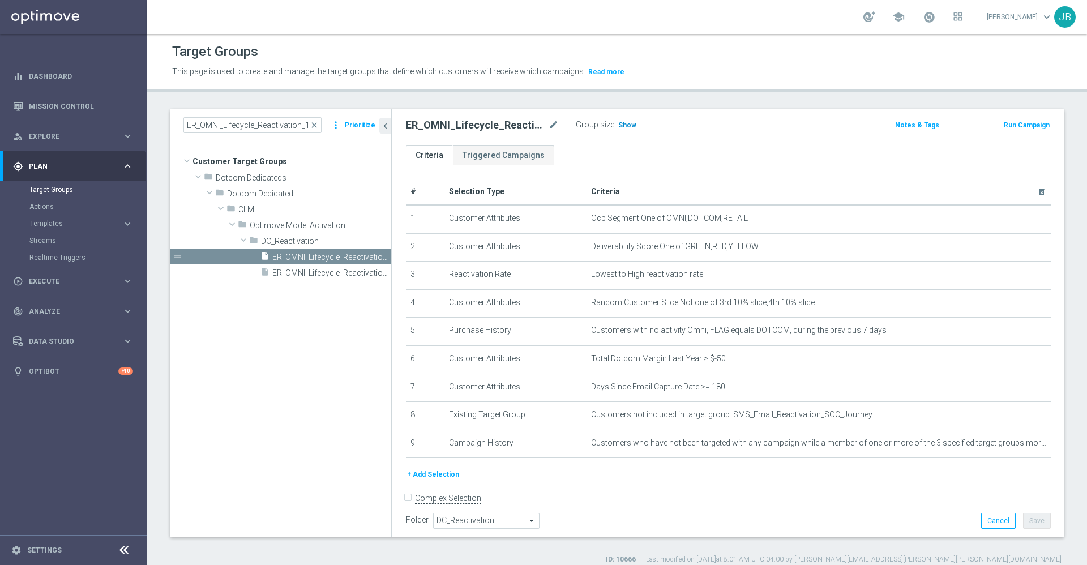
click at [624, 128] on span "Show" at bounding box center [627, 125] width 18 height 8
click at [384, 126] on icon "chevron_left" at bounding box center [385, 126] width 11 height 11
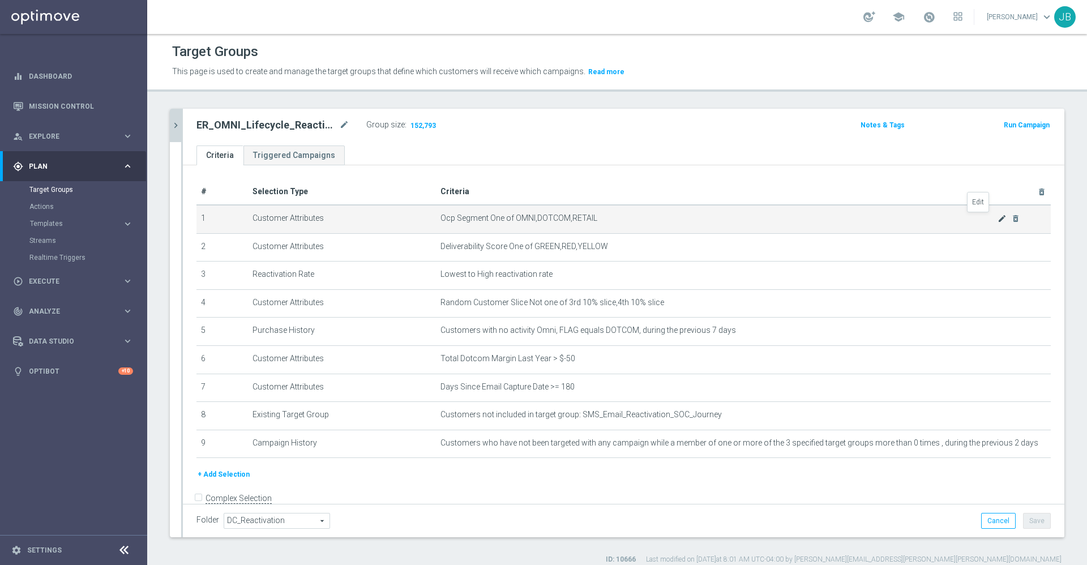
click at [998, 220] on icon "mode_edit" at bounding box center [1002, 218] width 9 height 9
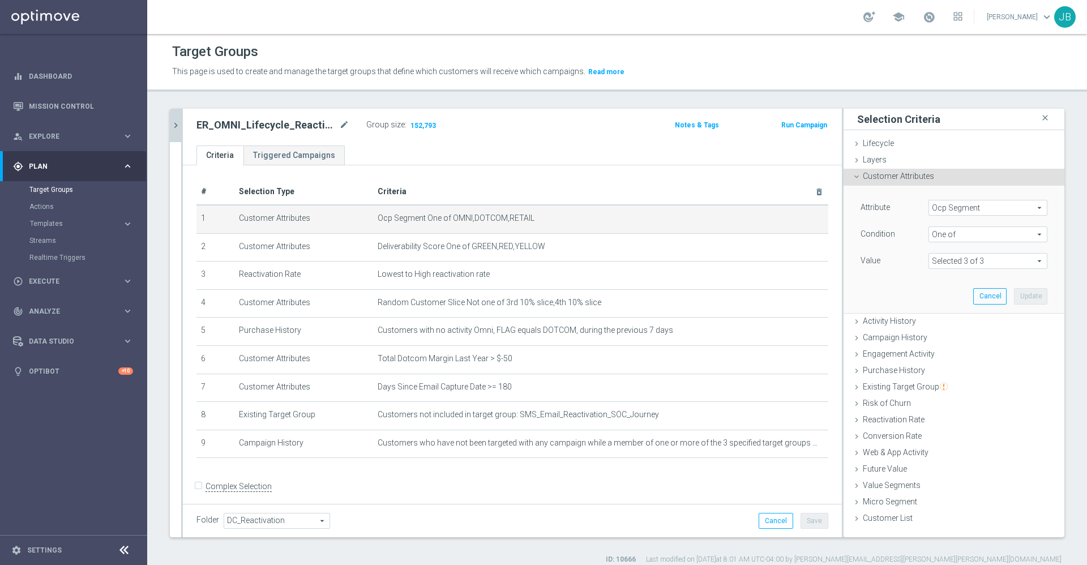
click at [950, 208] on span "Ocp Segment" at bounding box center [988, 207] width 118 height 15
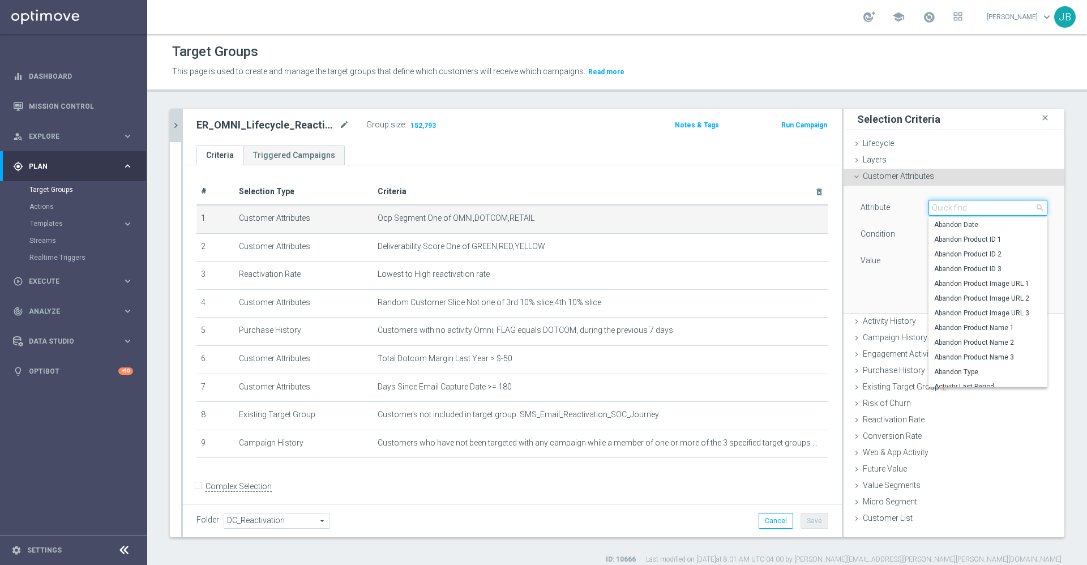
click at [950, 208] on input "search" at bounding box center [988, 208] width 119 height 16
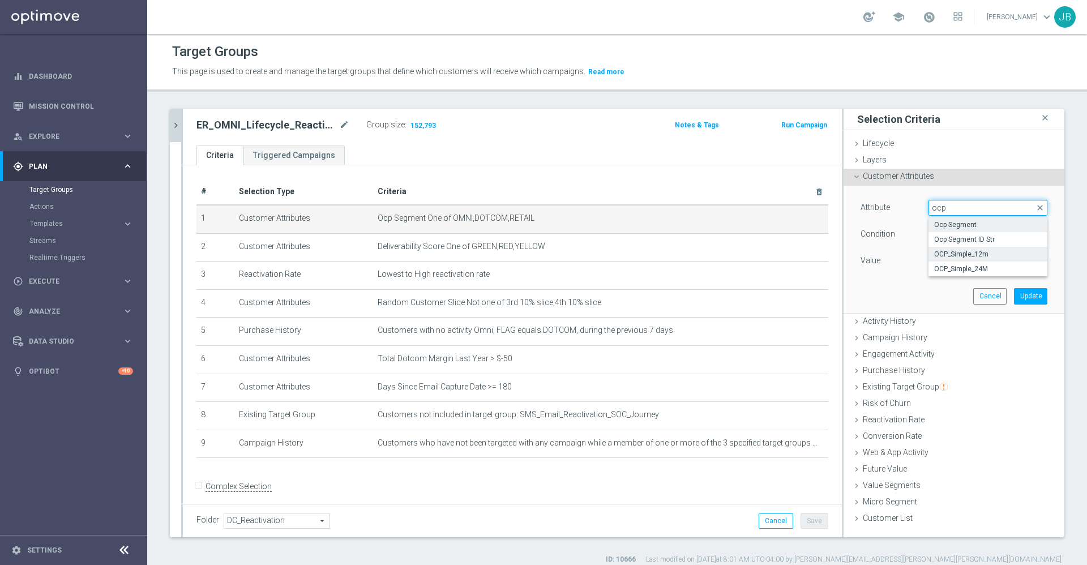
type input "ocp"
click at [968, 250] on span "OCP_Simple_12m" at bounding box center [988, 254] width 108 height 9
type input "OCP_Simple_12m"
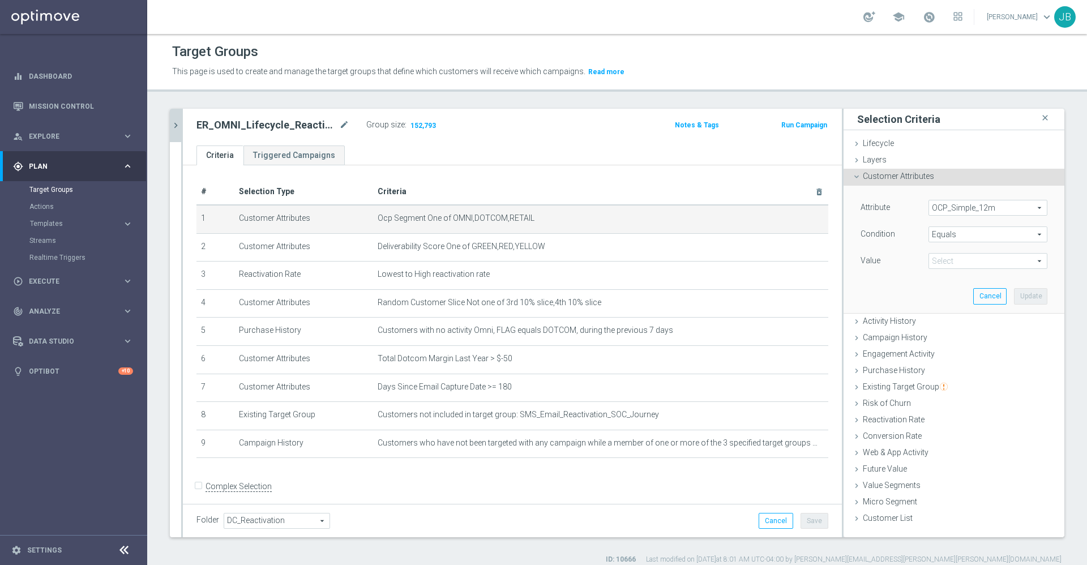
click at [948, 233] on span "Equals" at bounding box center [988, 234] width 118 height 15
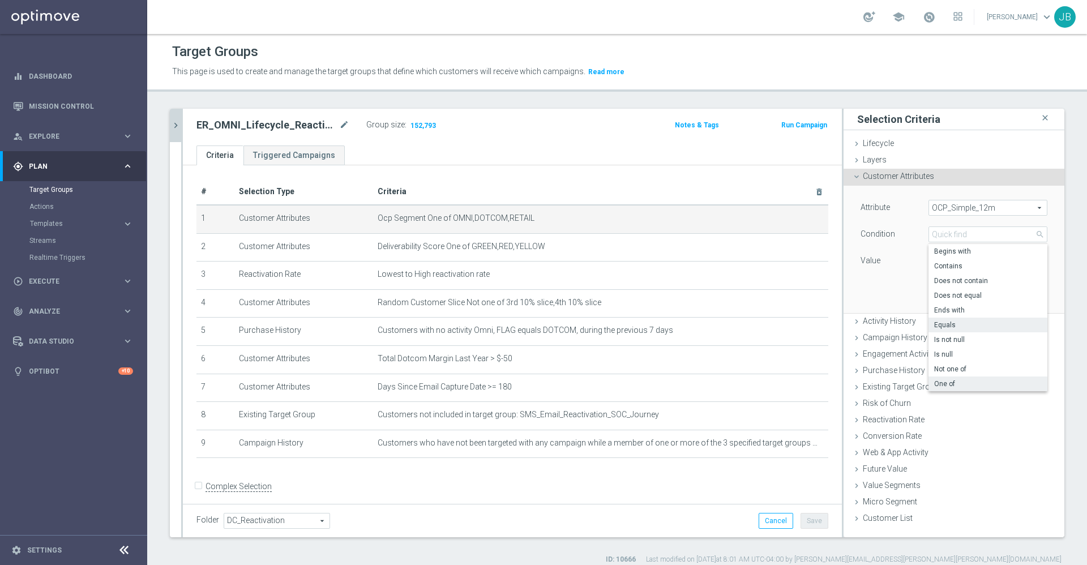
click at [947, 382] on span "One of" at bounding box center [988, 383] width 108 height 9
type input "One of"
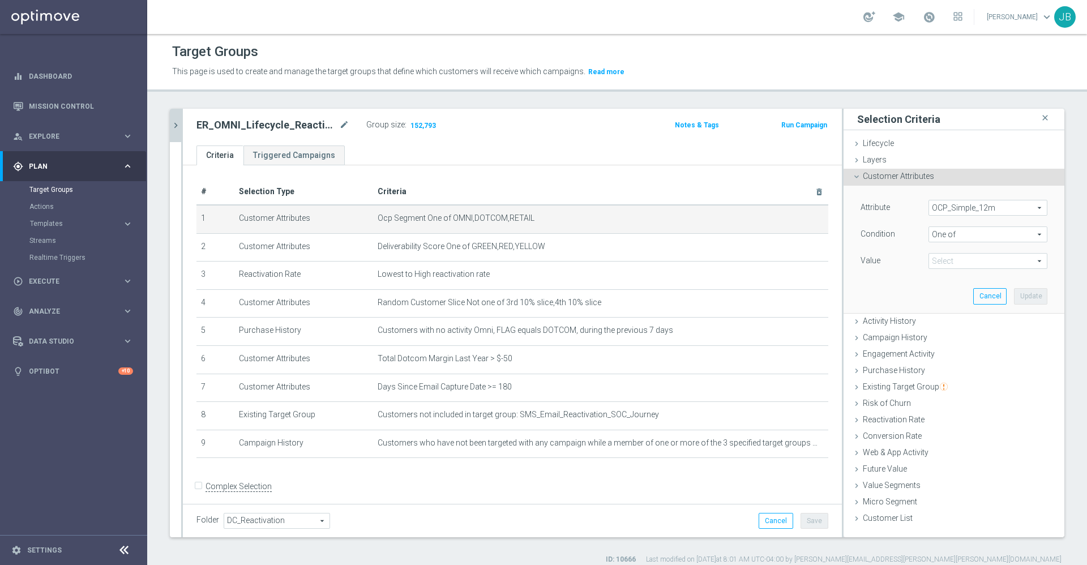
click at [946, 262] on span at bounding box center [988, 261] width 118 height 15
click at [937, 290] on input "DOTCOM" at bounding box center [940, 292] width 7 height 7
checkbox input "true"
type input "DOTCOM"
click at [937, 322] on input "OMNI" at bounding box center [940, 322] width 7 height 7
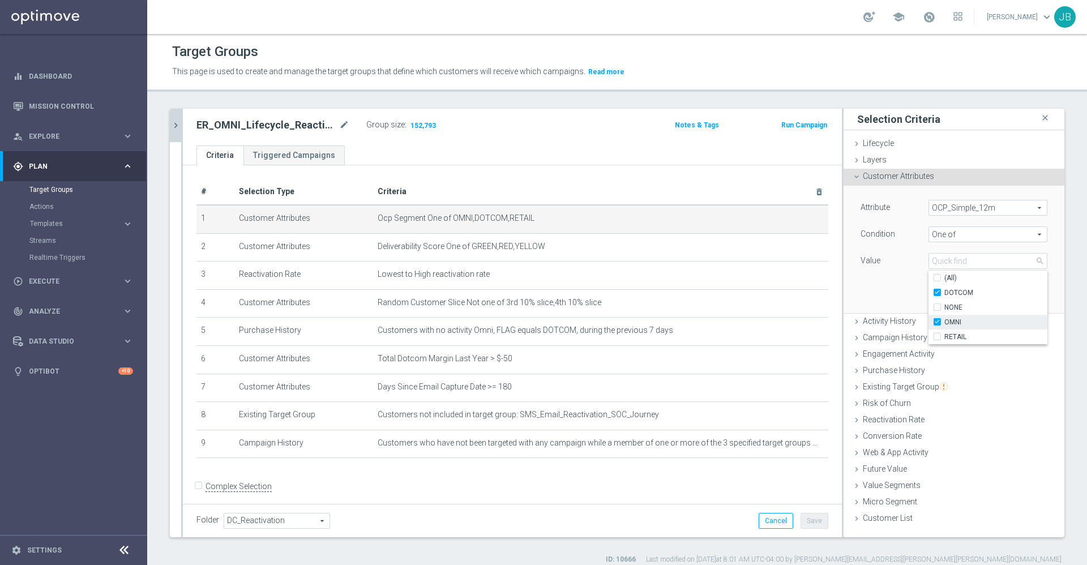
checkbox input "true"
type input "Selected 2 of 4"
click at [937, 335] on input "RETAIL" at bounding box center [940, 336] width 7 height 7
checkbox input "true"
type input "Selected 3 of 4"
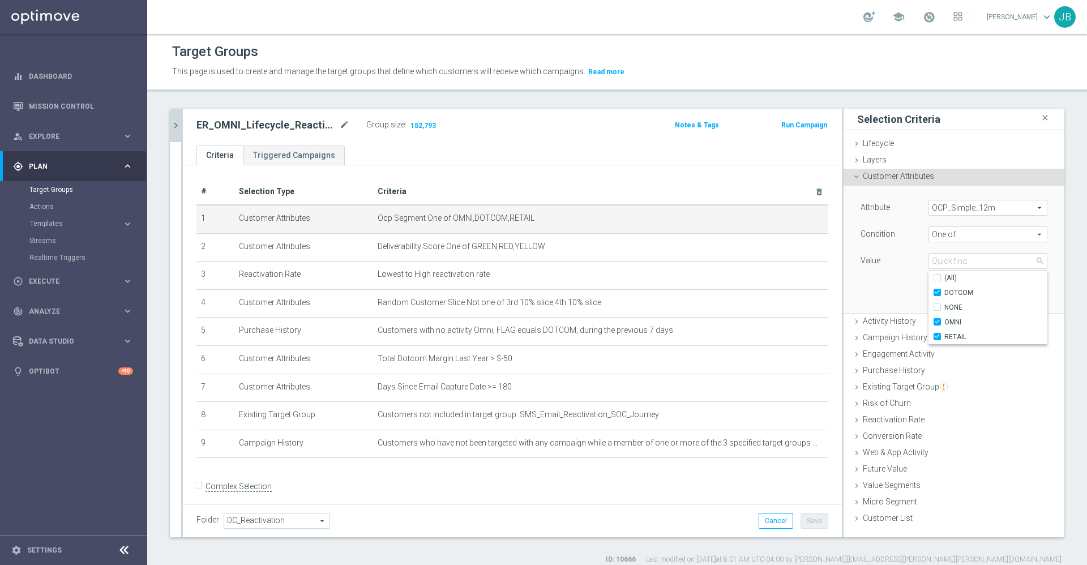
click at [895, 294] on div "Attribute OCP_Simple_12m OCP_Simple_12m arrow_drop_down search Condition One of…" at bounding box center [954, 249] width 204 height 127
click at [1020, 296] on button "Update" at bounding box center [1030, 296] width 33 height 16
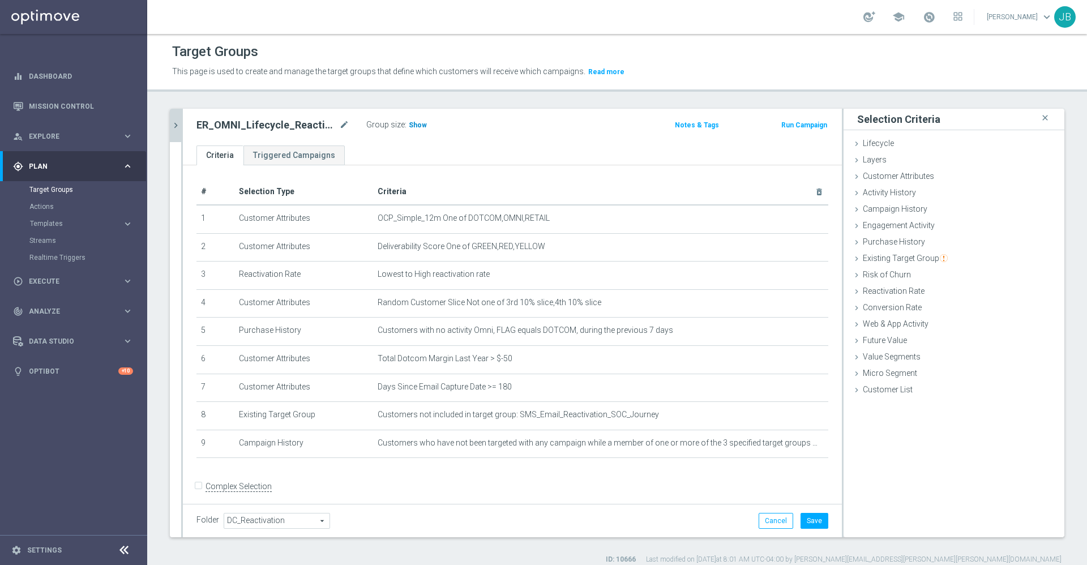
click at [417, 122] on span "Show" at bounding box center [418, 125] width 18 height 8
click at [788, 220] on icon "mode_edit" at bounding box center [792, 218] width 9 height 9
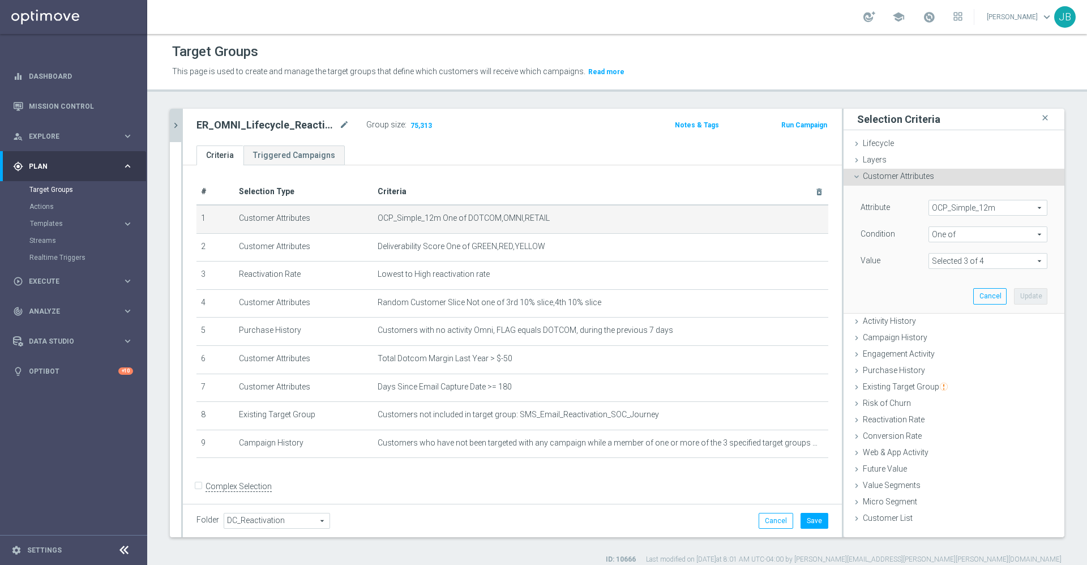
click at [964, 257] on span at bounding box center [988, 261] width 118 height 15
click at [937, 309] on input "NONE" at bounding box center [940, 307] width 7 height 7
checkbox input "true"
type input "Selected 4 of 4"
checkbox input "true"
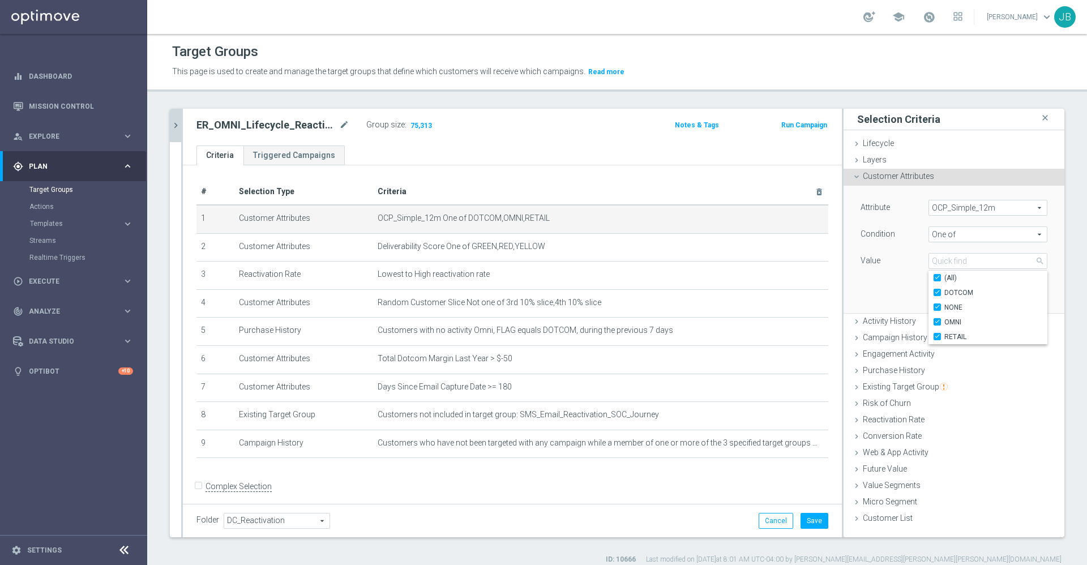
click at [876, 293] on div "Attribute OCP_Simple_12m OCP_Simple_12m arrow_drop_down search Condition One of…" at bounding box center [954, 249] width 204 height 127
click at [1014, 296] on button "Update" at bounding box center [1030, 296] width 33 height 16
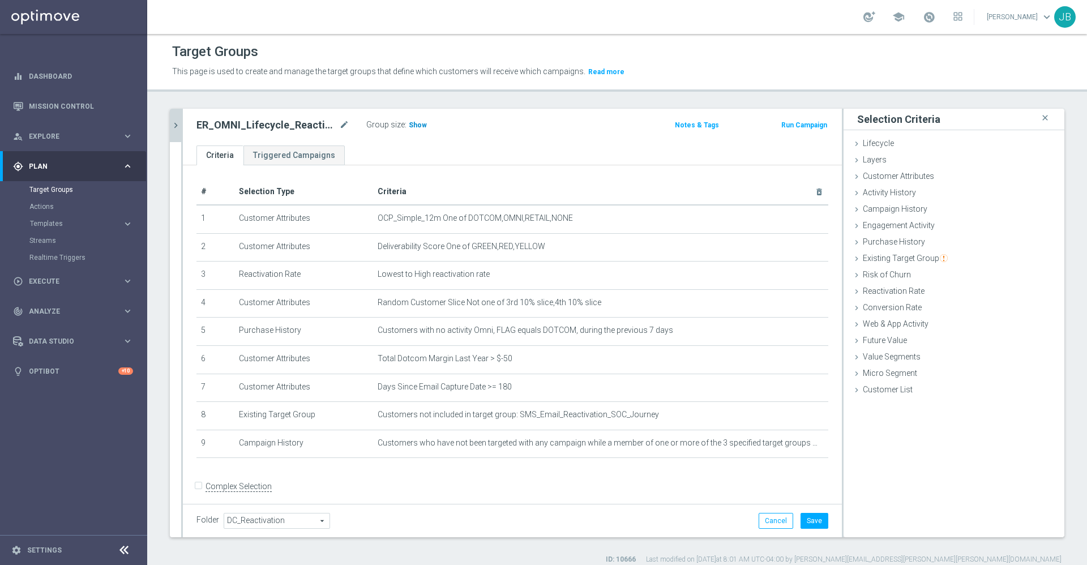
click at [420, 130] on h3 "Show" at bounding box center [418, 125] width 20 height 12
click at [759, 515] on button "Cancel" at bounding box center [776, 521] width 35 height 16
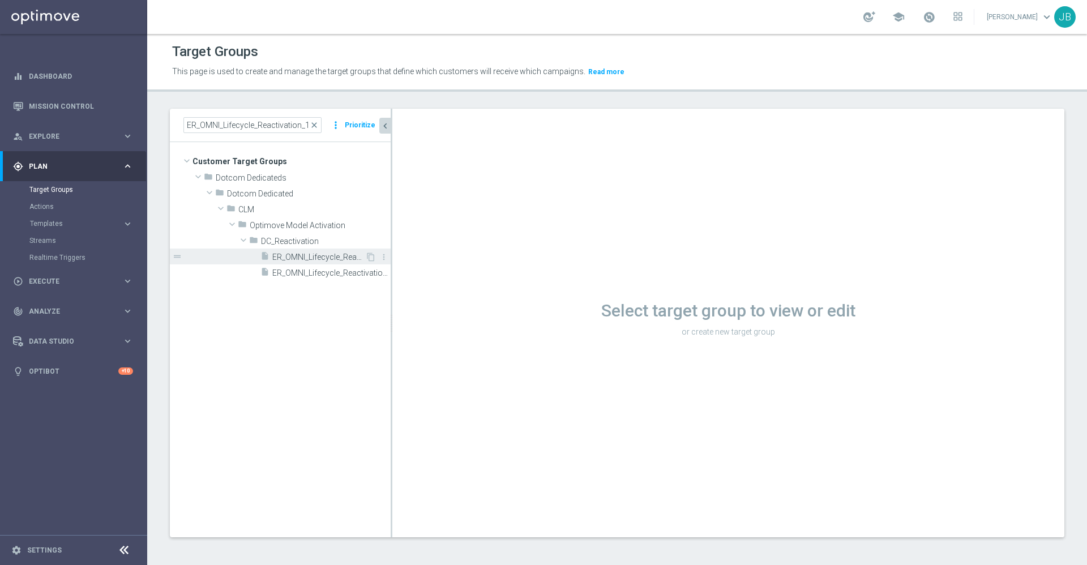
click at [308, 256] on span "ER_OMNI_Lifecycle_Reactivation_15off60_V1" at bounding box center [318, 258] width 93 height 10
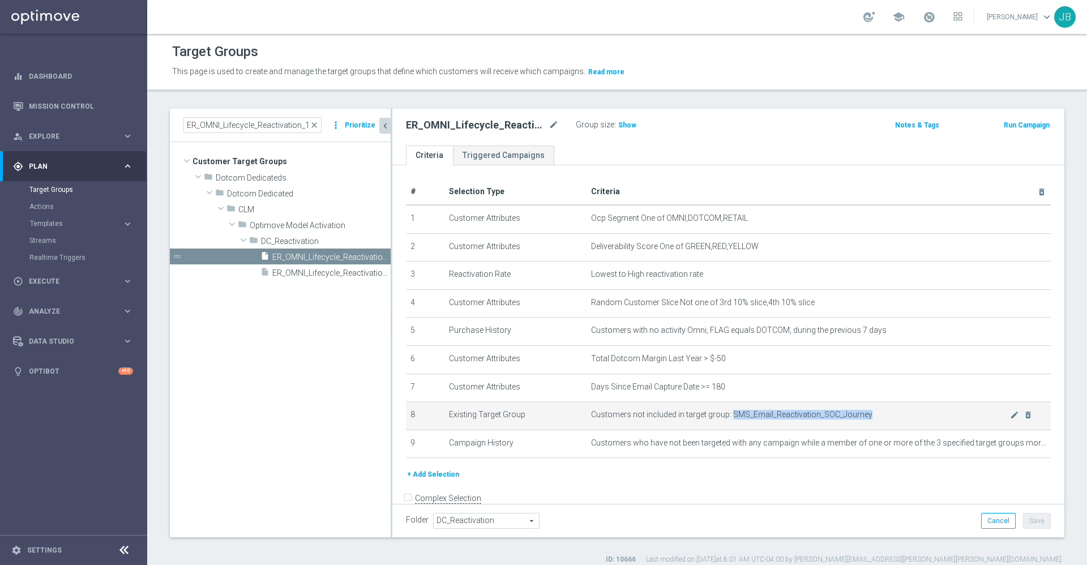
drag, startPoint x: 857, startPoint y: 416, endPoint x: 724, endPoint y: 421, distance: 133.7
click at [724, 420] on span "Customers not included in target group: SMS_Email_Reactivation_SOC_Journey" at bounding box center [800, 415] width 419 height 10
click at [1024, 420] on icon "delete_forever" at bounding box center [1028, 414] width 9 height 9
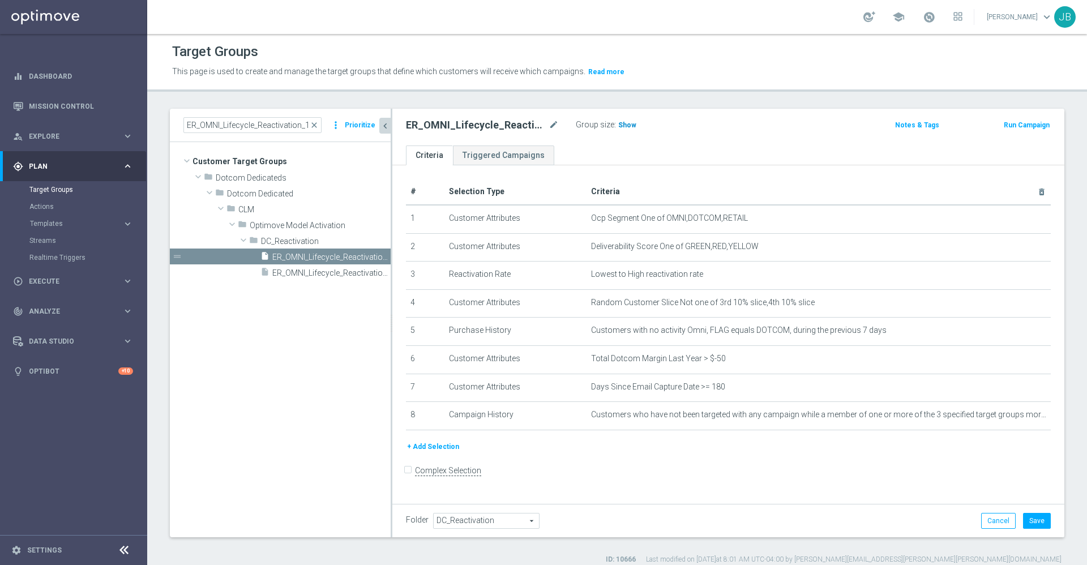
click at [619, 123] on span "Show" at bounding box center [627, 125] width 18 height 8
click at [1034, 521] on button "Save" at bounding box center [1037, 521] width 28 height 16
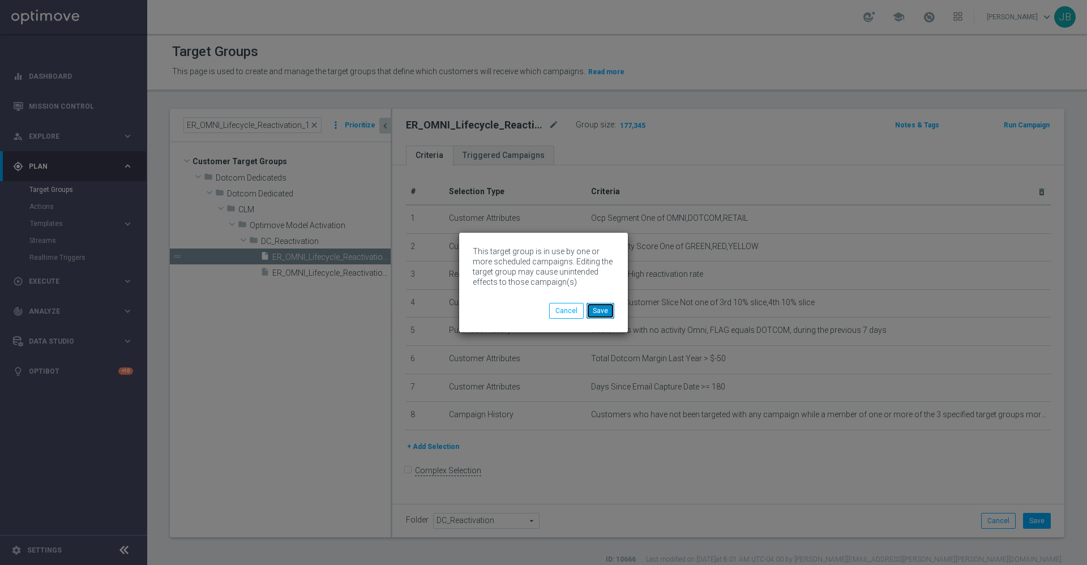
click at [604, 309] on button "Save" at bounding box center [601, 311] width 28 height 16
